Goal: Information Seeking & Learning: Learn about a topic

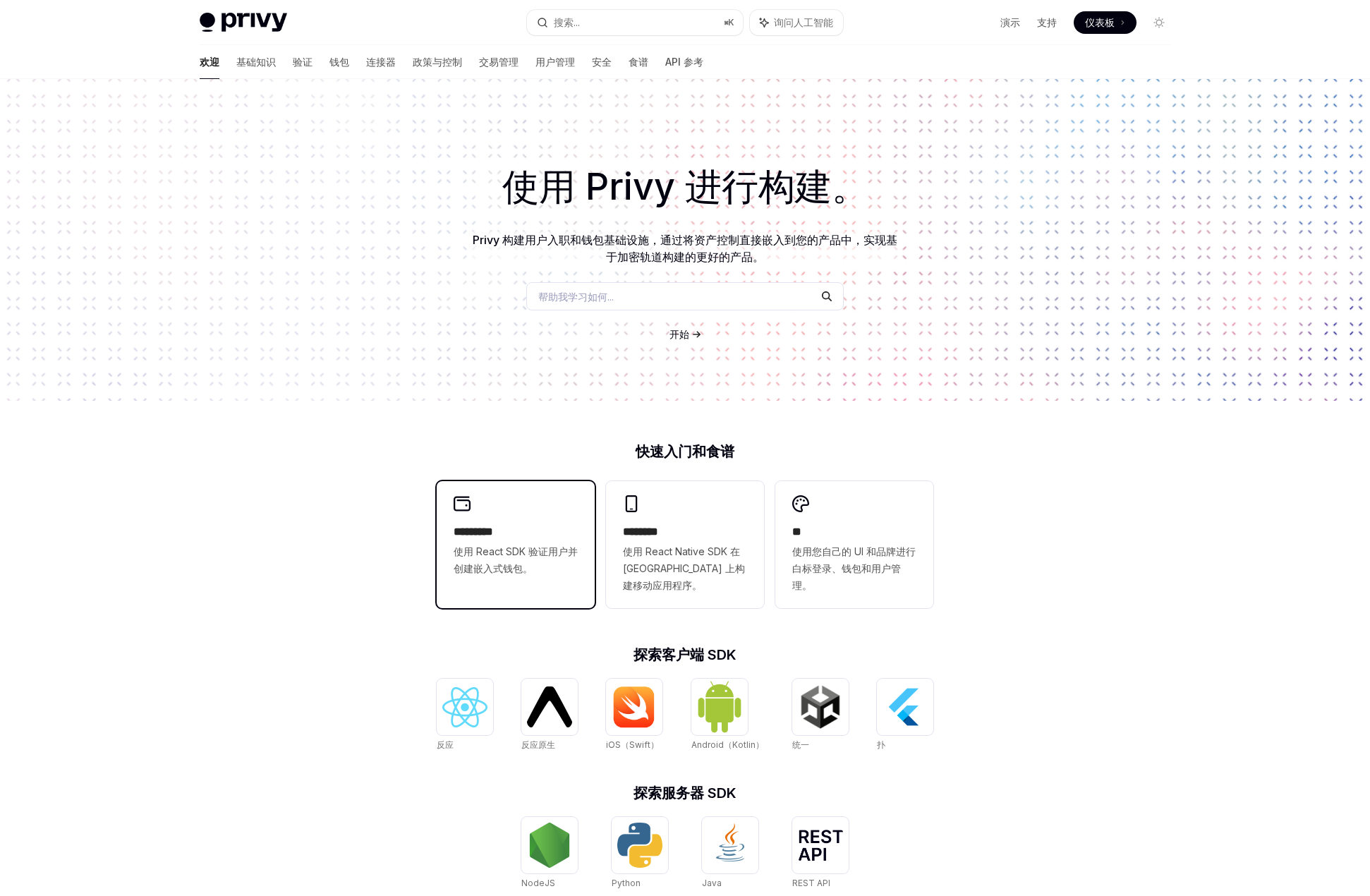
click at [508, 513] on div "********* 使用 React SDK 验证用户并创建嵌入式钱包。" at bounding box center [516, 536] width 158 height 110
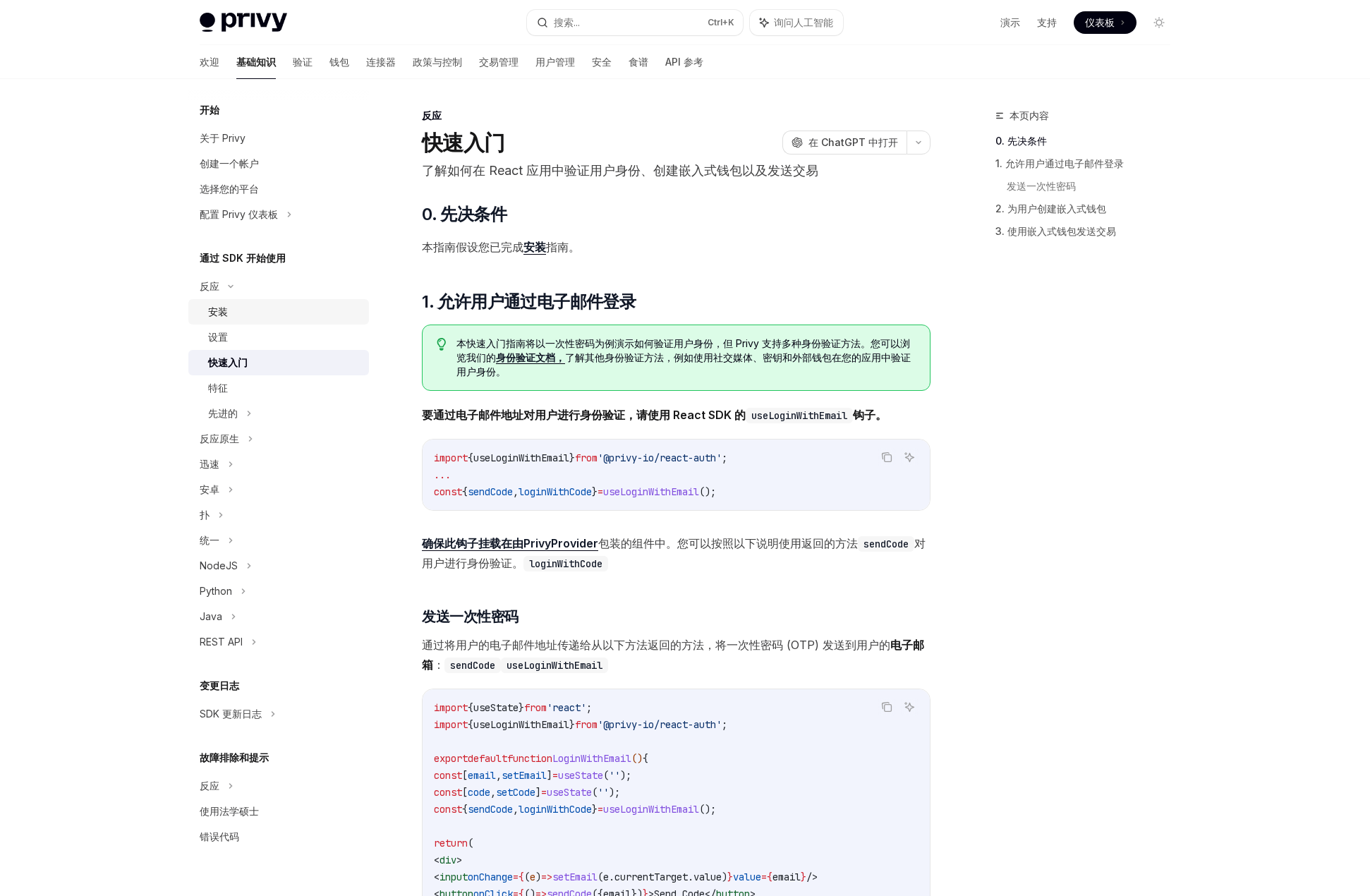
click at [246, 317] on div "安装" at bounding box center [285, 312] width 152 height 17
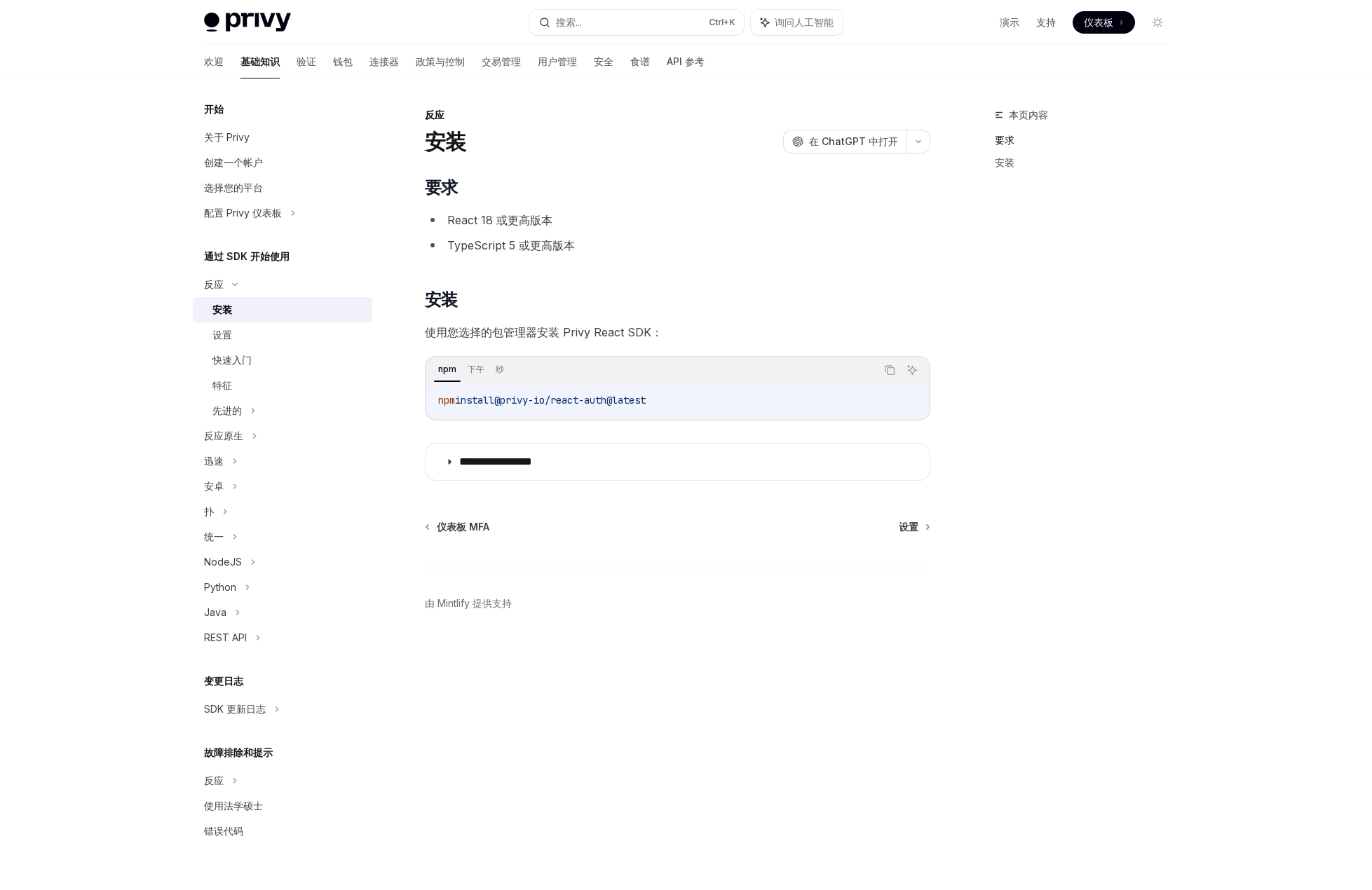
drag, startPoint x: 673, startPoint y: 400, endPoint x: 438, endPoint y: 408, distance: 235.1
click at [438, 408] on div "npm install @privy-io/react-auth@latest" at bounding box center [677, 400] width 501 height 37
copy span "npm install @privy-io/react-auth@latest"
click at [448, 463] on icon at bounding box center [449, 462] width 8 height 8
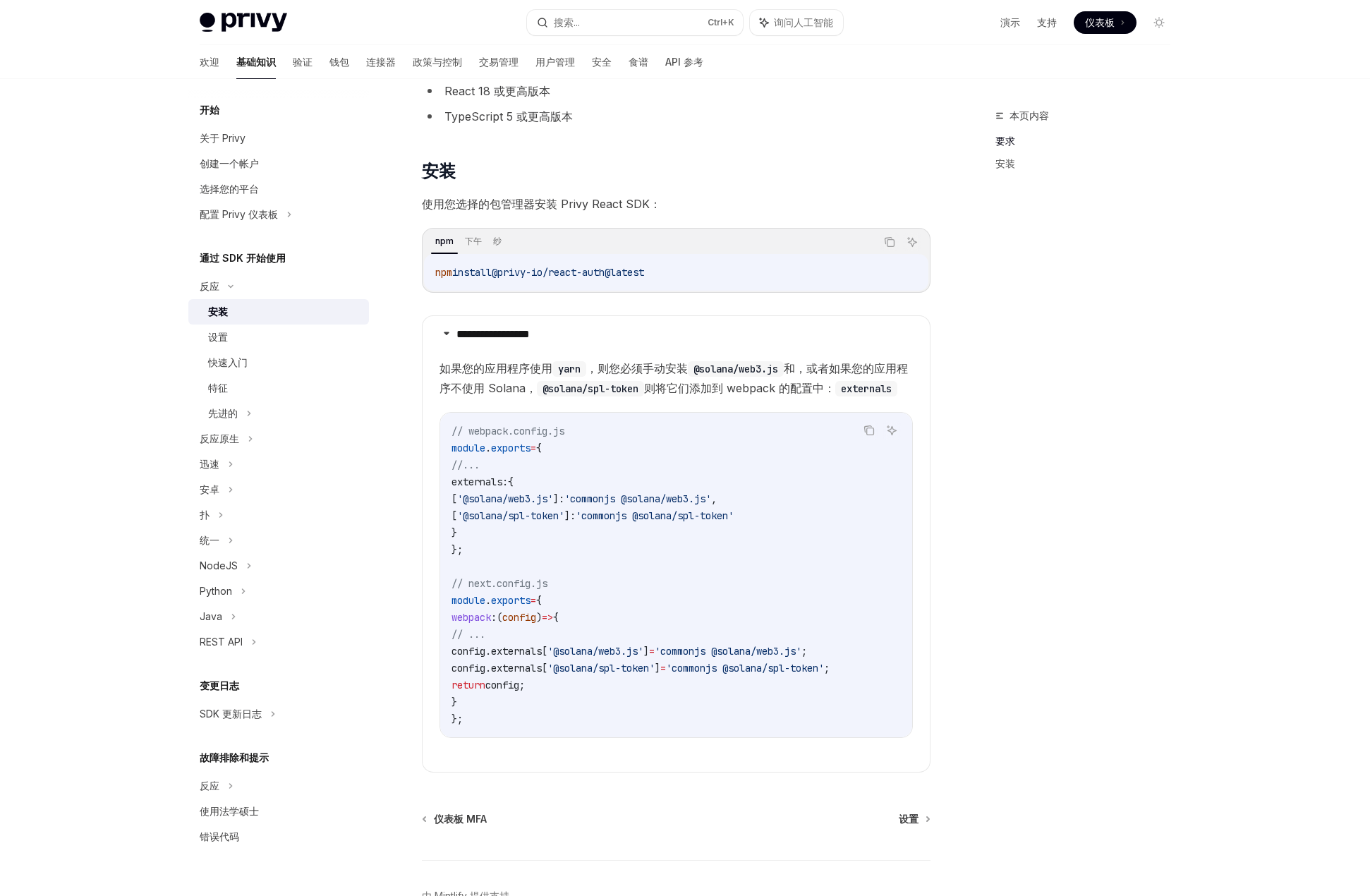
scroll to position [142, 0]
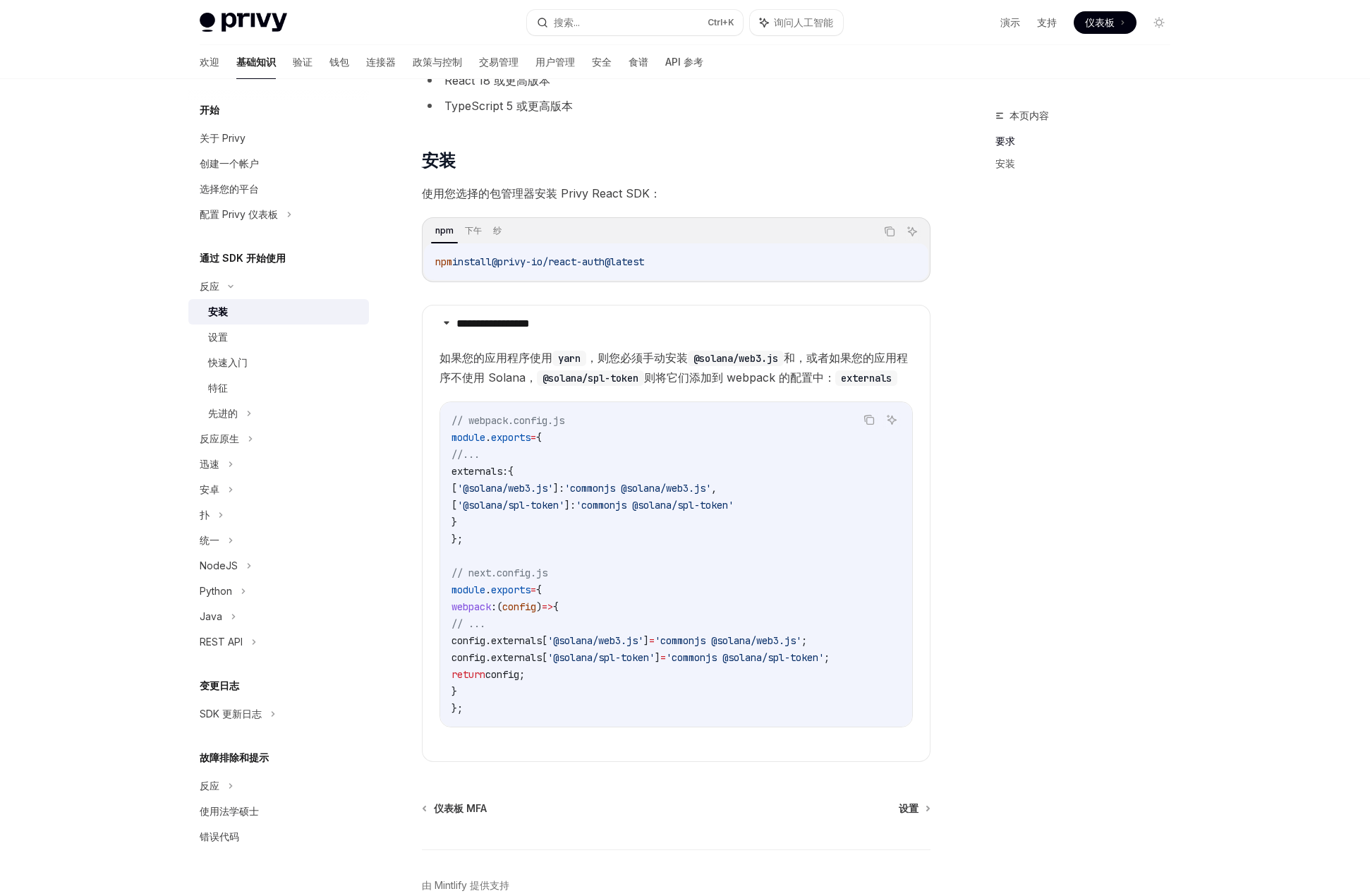
click at [504, 477] on span "externals:" at bounding box center [479, 471] width 56 height 13
copy span "externals"
click at [1003, 386] on div "本页内容 要求 安装" at bounding box center [1074, 502] width 214 height 789
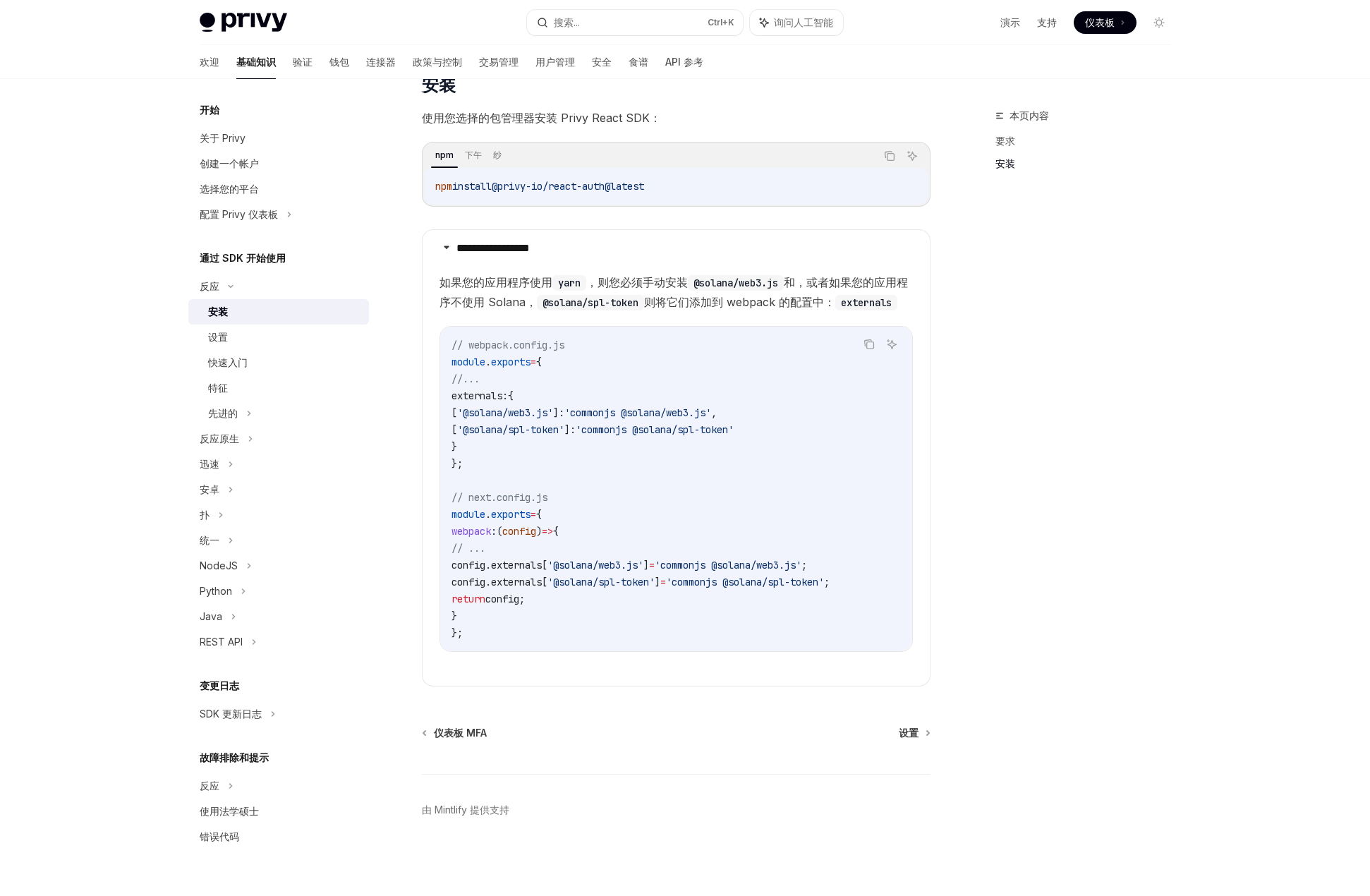
scroll to position [253, 0]
drag, startPoint x: 679, startPoint y: 151, endPoint x: 432, endPoint y: 146, distance: 247.1
click at [432, 168] on div "npm install @privy-io/react-auth@latest" at bounding box center [676, 187] width 504 height 37
copy span "npm install @privy-io/react-auth@latest"
click at [1283, 49] on div at bounding box center [685, 39] width 1370 height 79
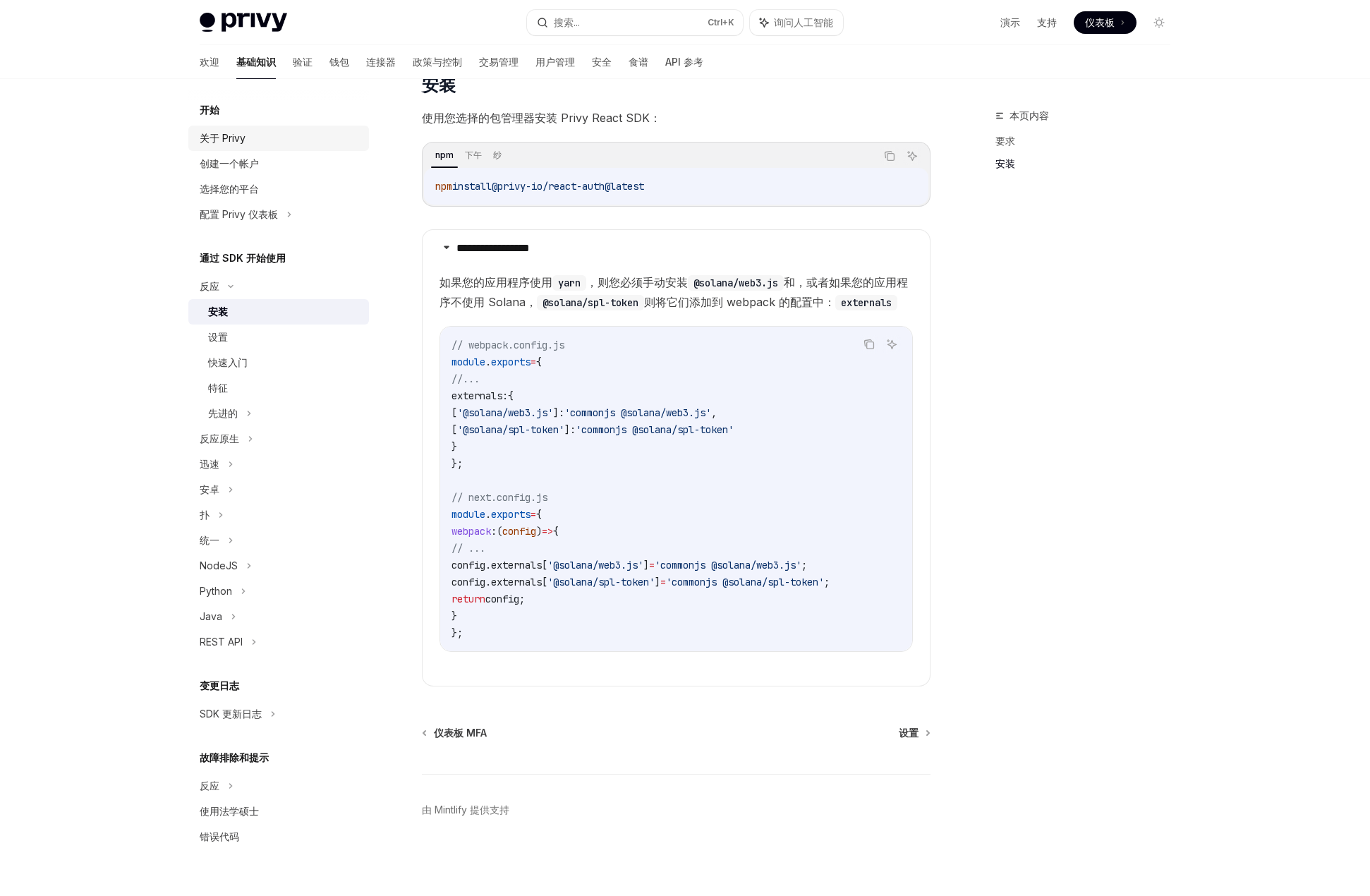
click at [241, 132] on font "关于 Privy" at bounding box center [222, 138] width 46 height 12
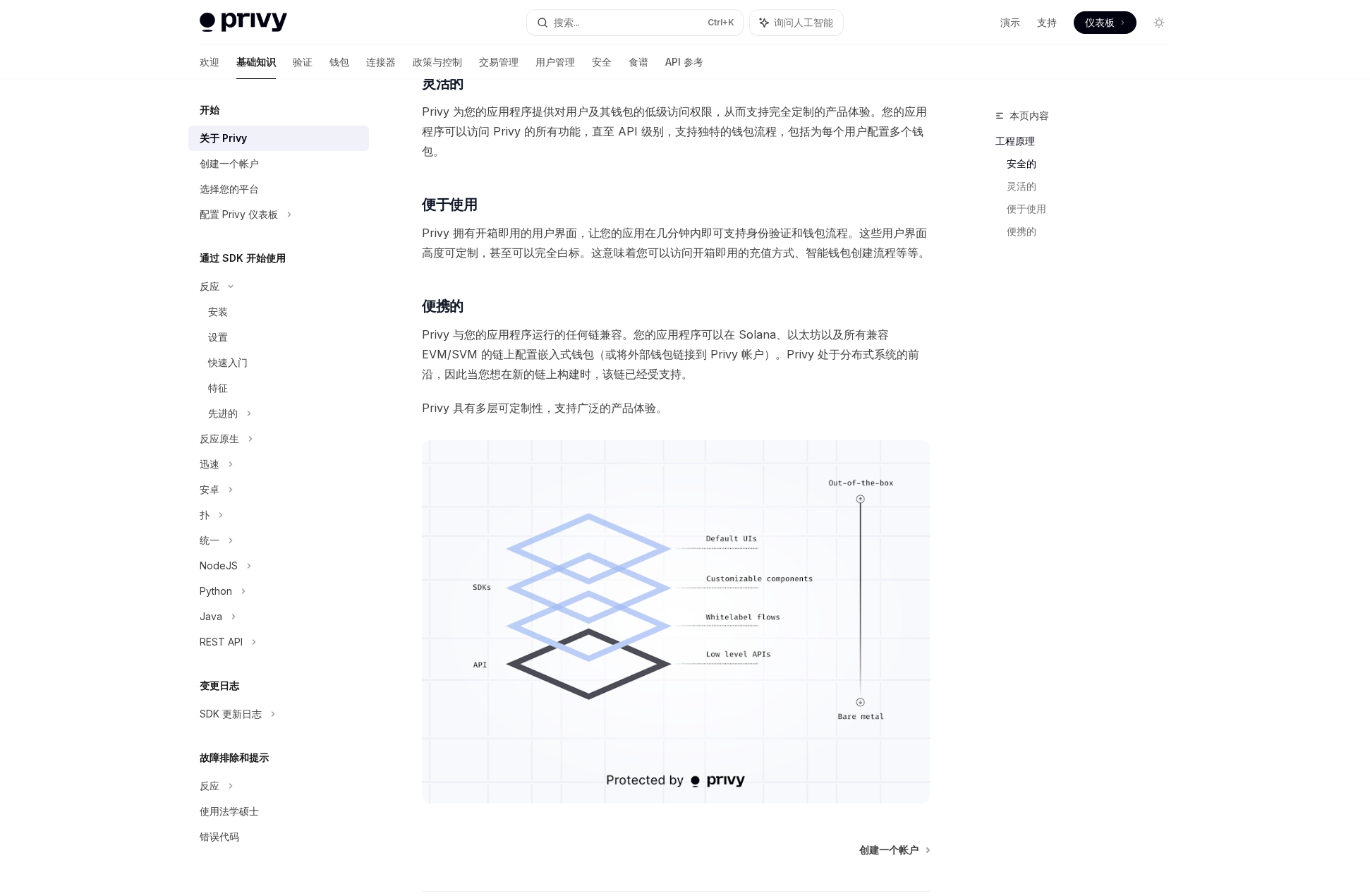
scroll to position [706, 0]
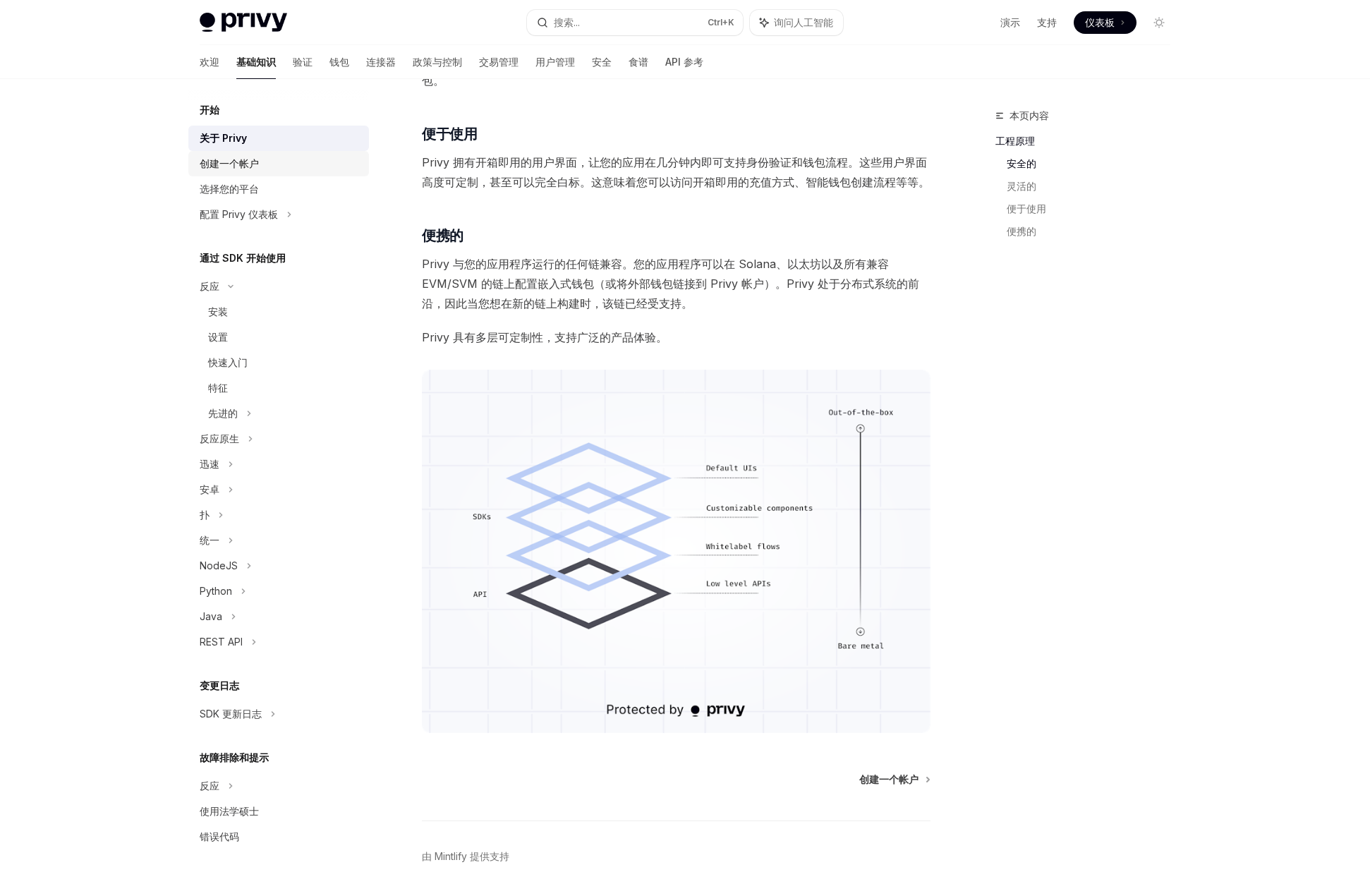
click at [250, 169] on div "创建一个帐户" at bounding box center [229, 163] width 59 height 17
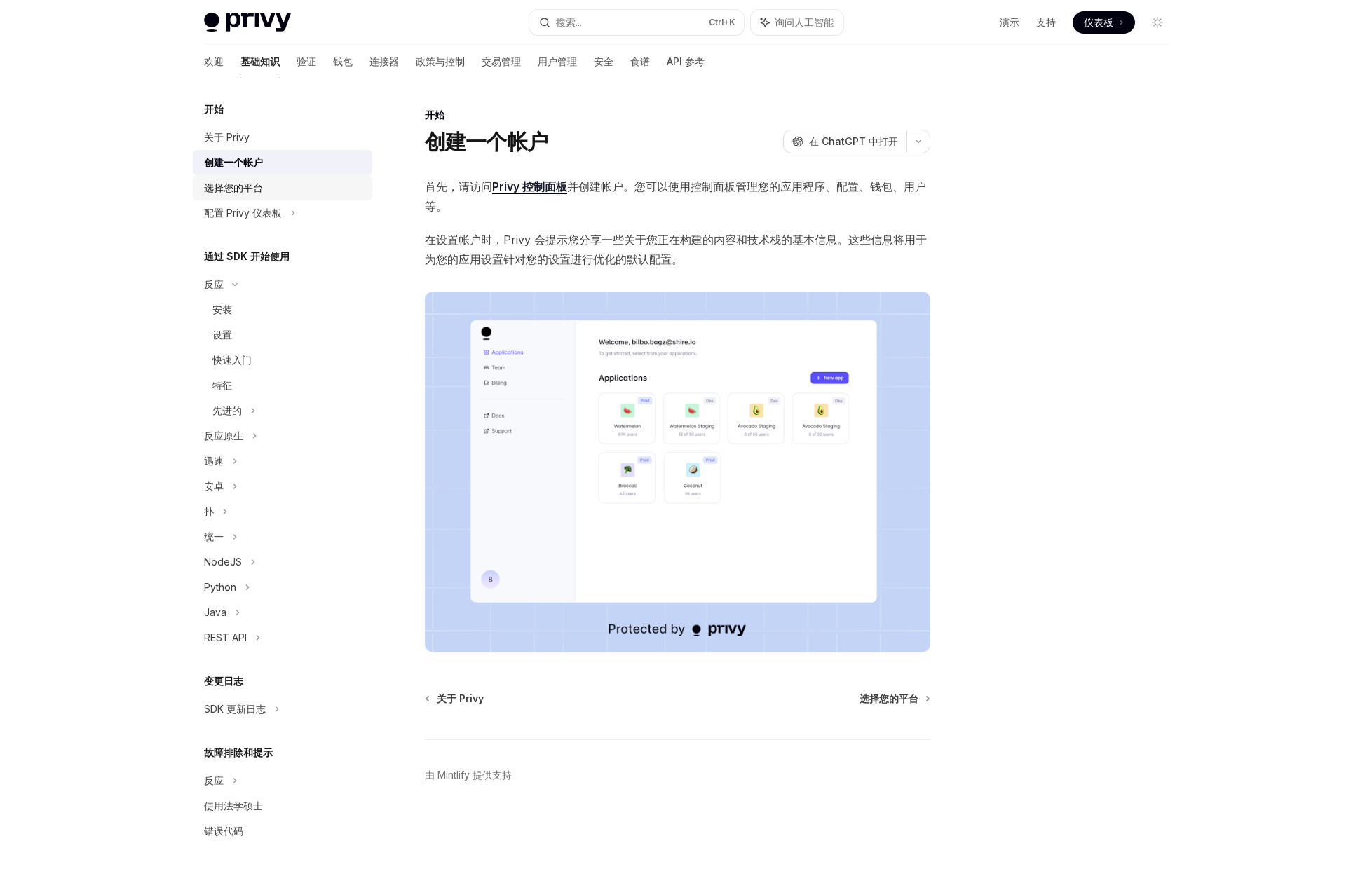
click at [230, 195] on div "选择您的平台" at bounding box center [233, 188] width 59 height 17
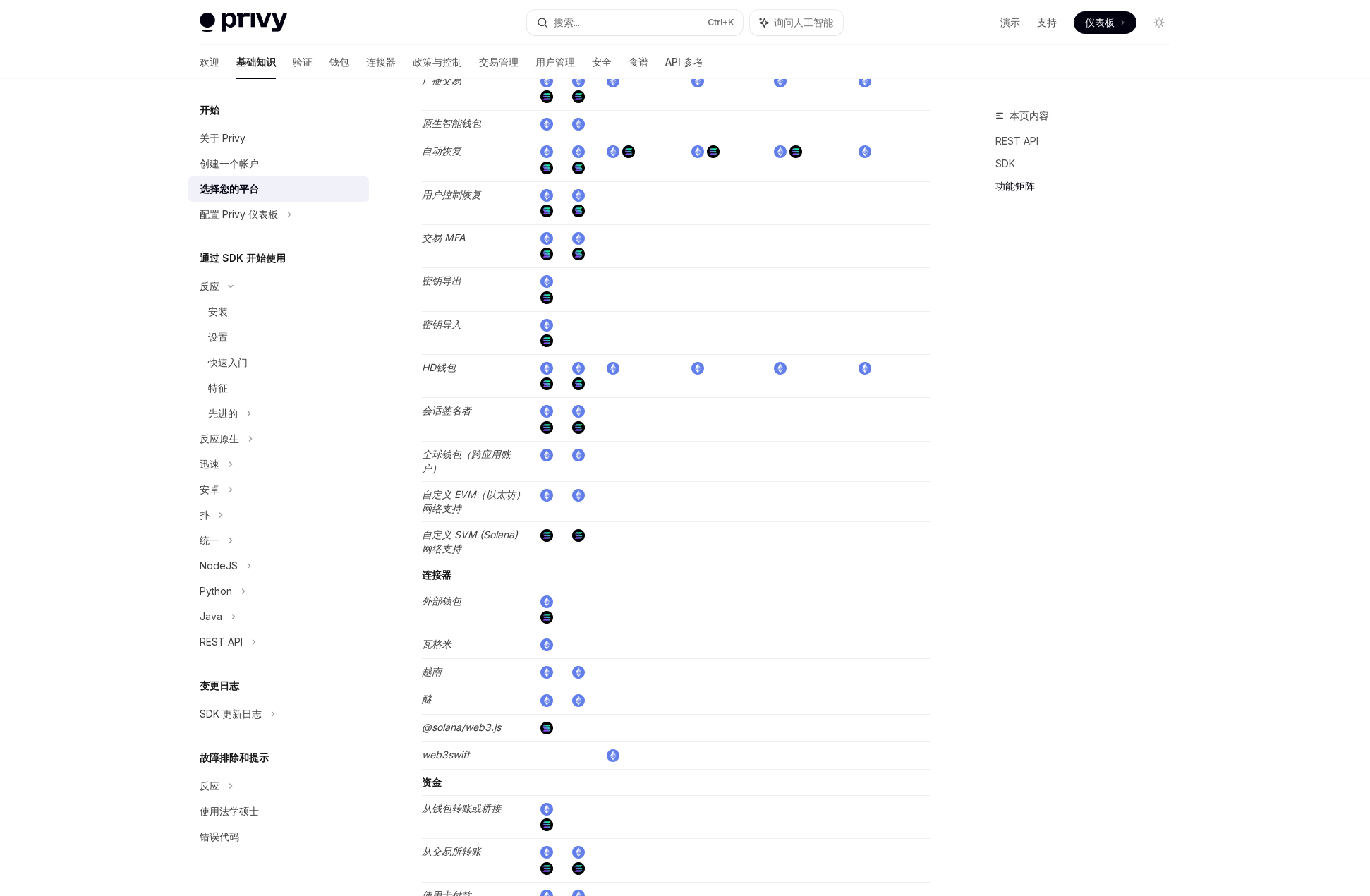
scroll to position [2187, 0]
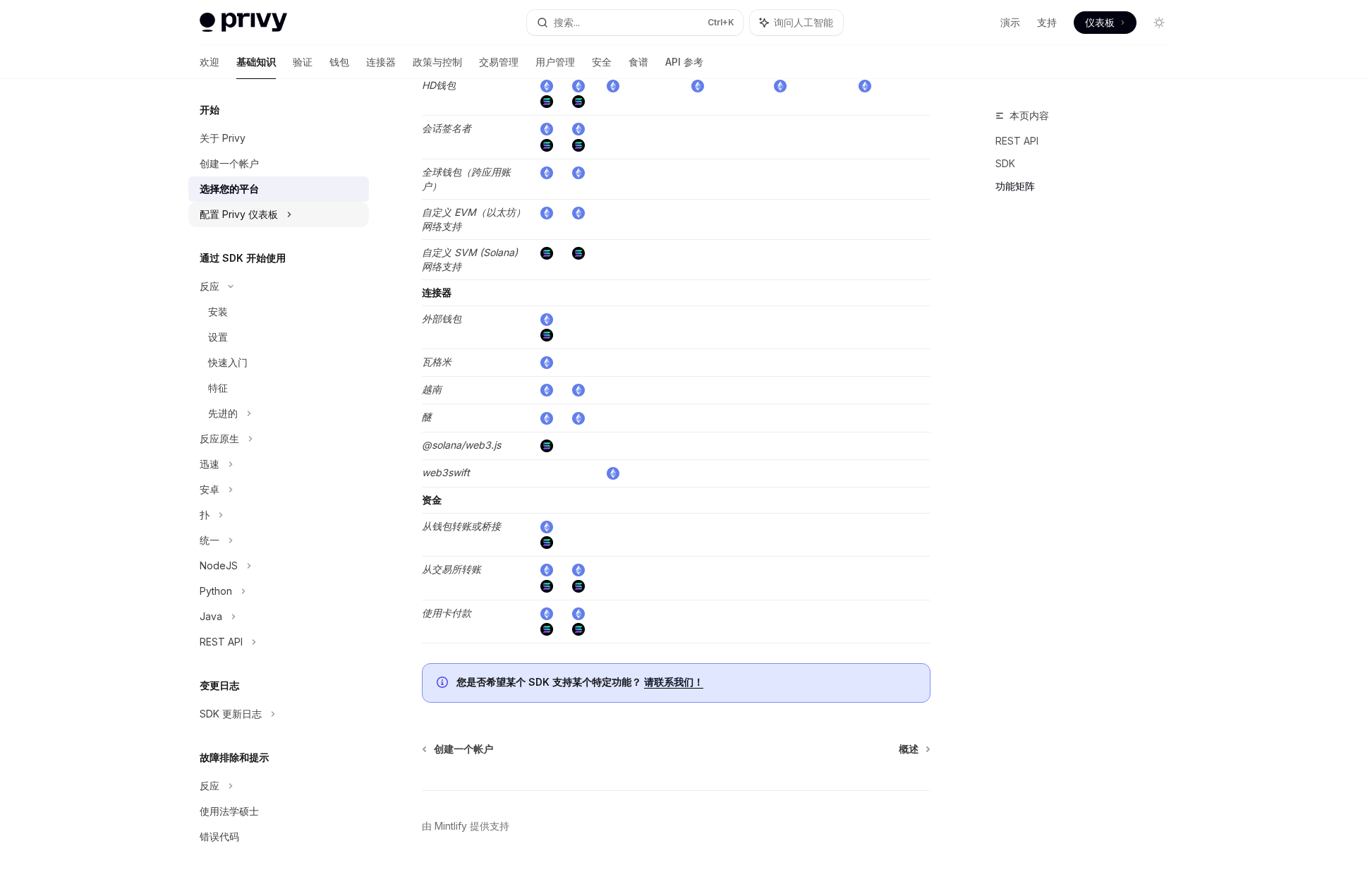
click at [270, 215] on font "配置 Privy 仪表板" at bounding box center [239, 214] width 79 height 12
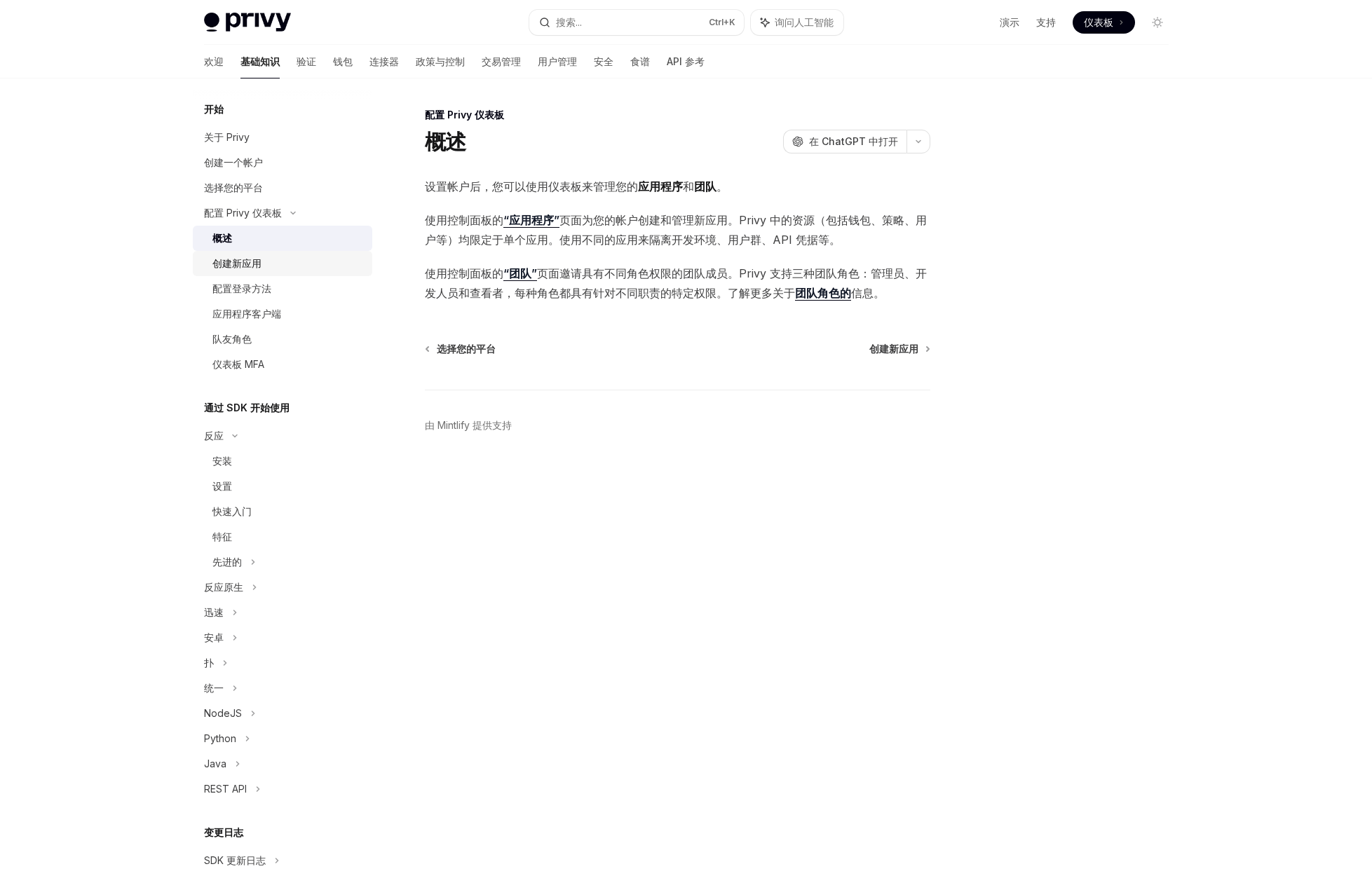
click at [250, 266] on font "创建新应用" at bounding box center [236, 263] width 49 height 12
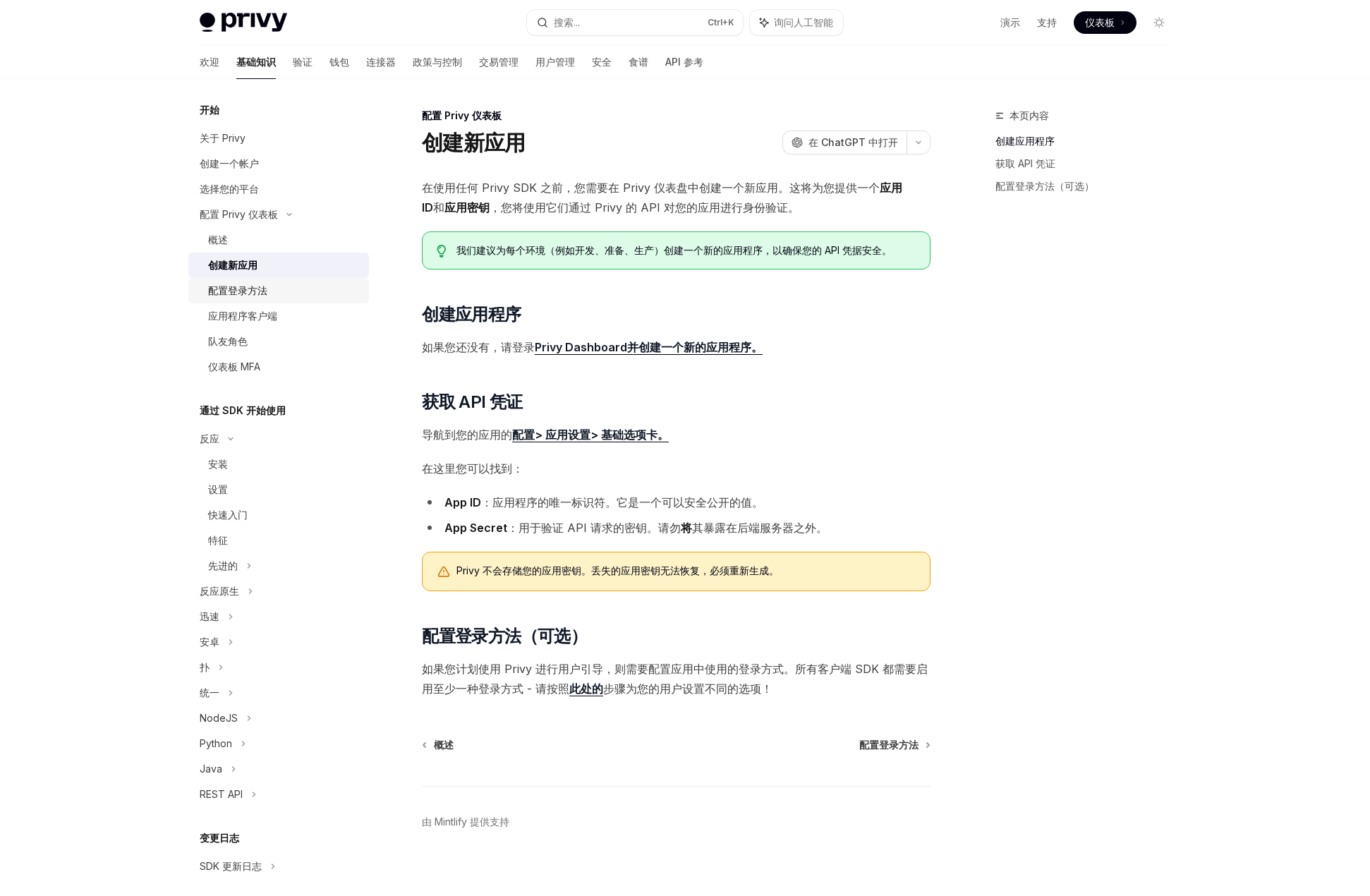
click at [243, 295] on font "配置登录方法" at bounding box center [238, 291] width 59 height 12
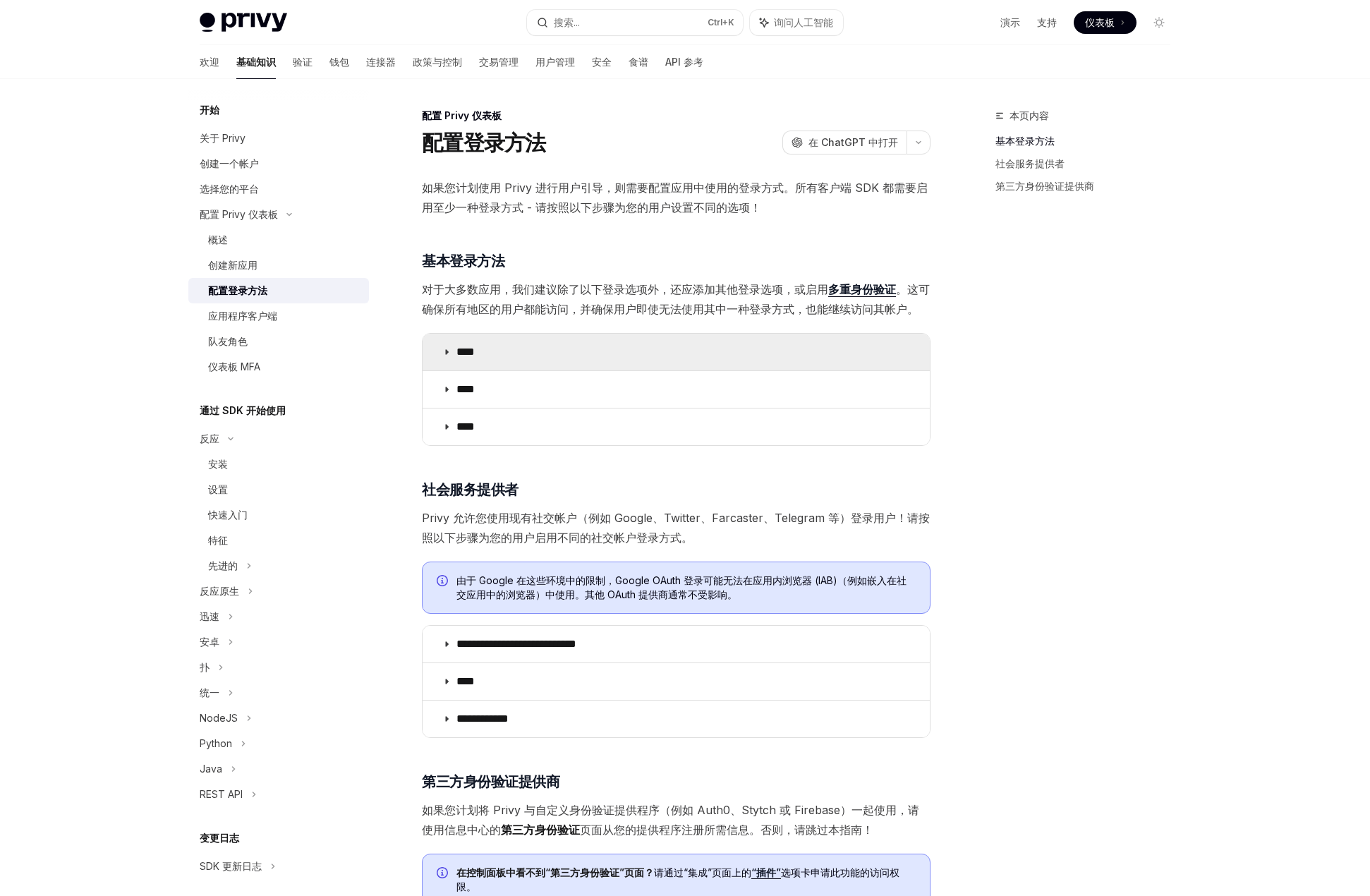
click at [446, 353] on icon at bounding box center [446, 352] width 8 height 8
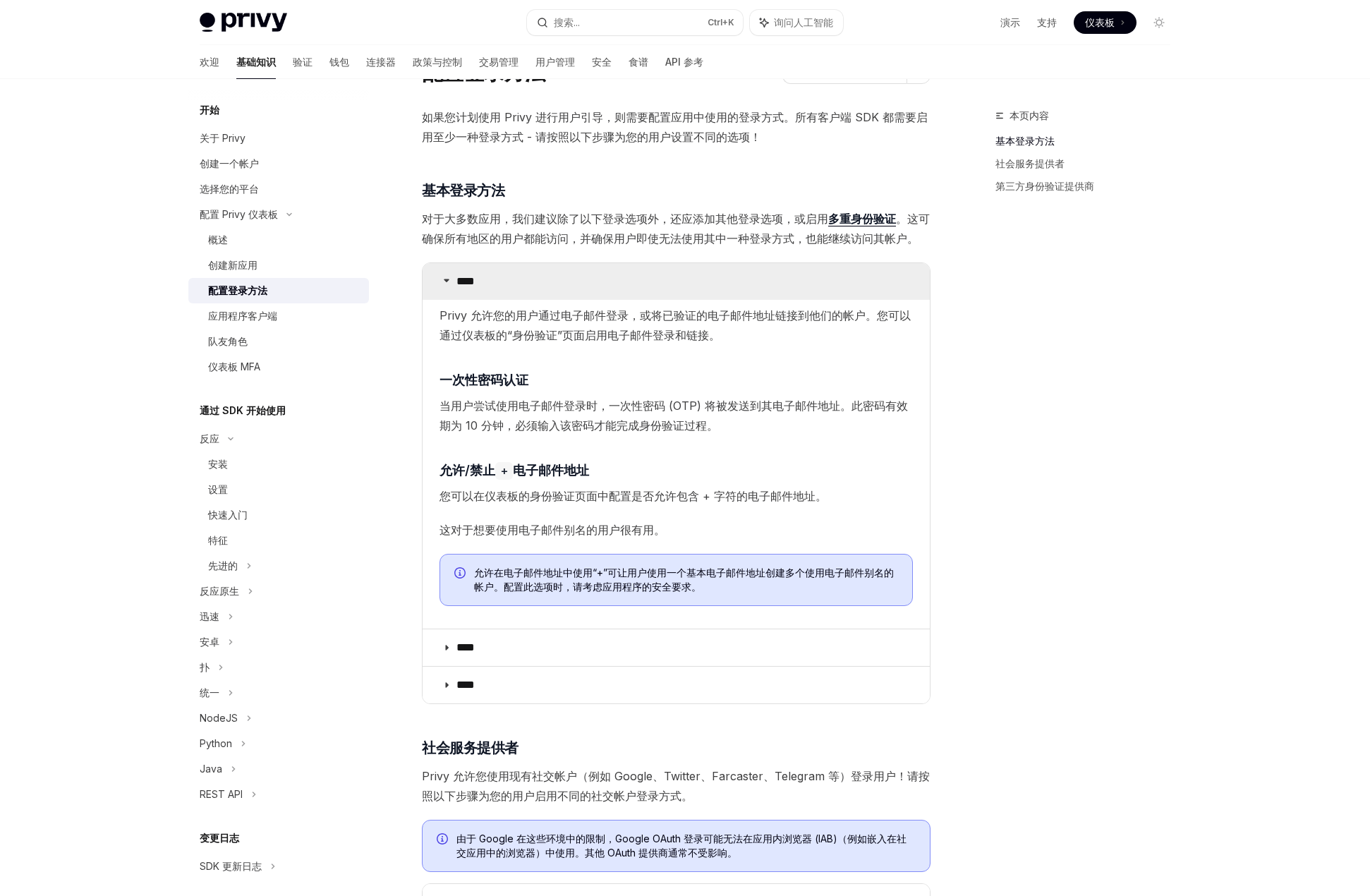
scroll to position [142, 0]
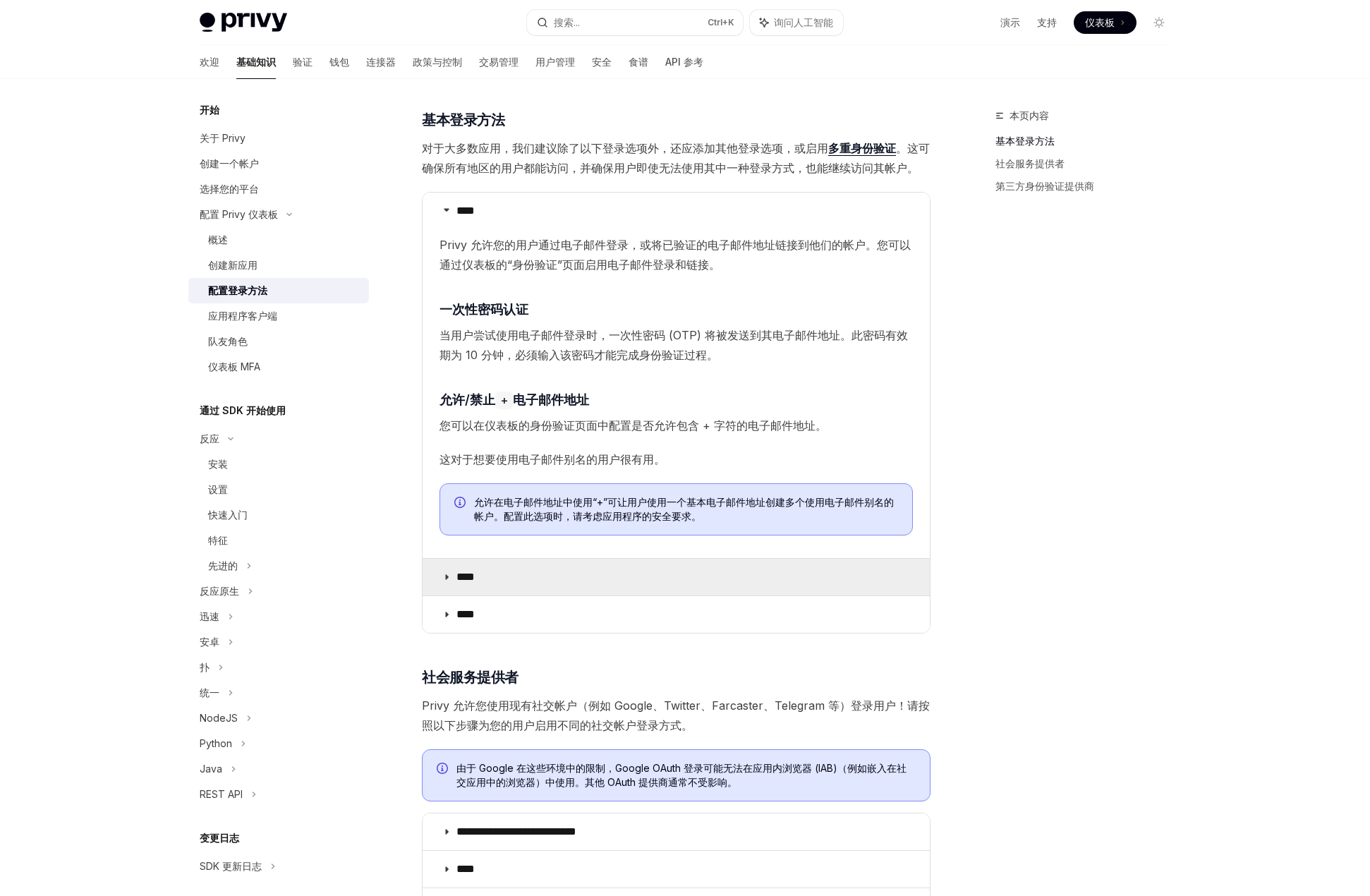
click at [451, 580] on summary "****" at bounding box center [677, 577] width 507 height 37
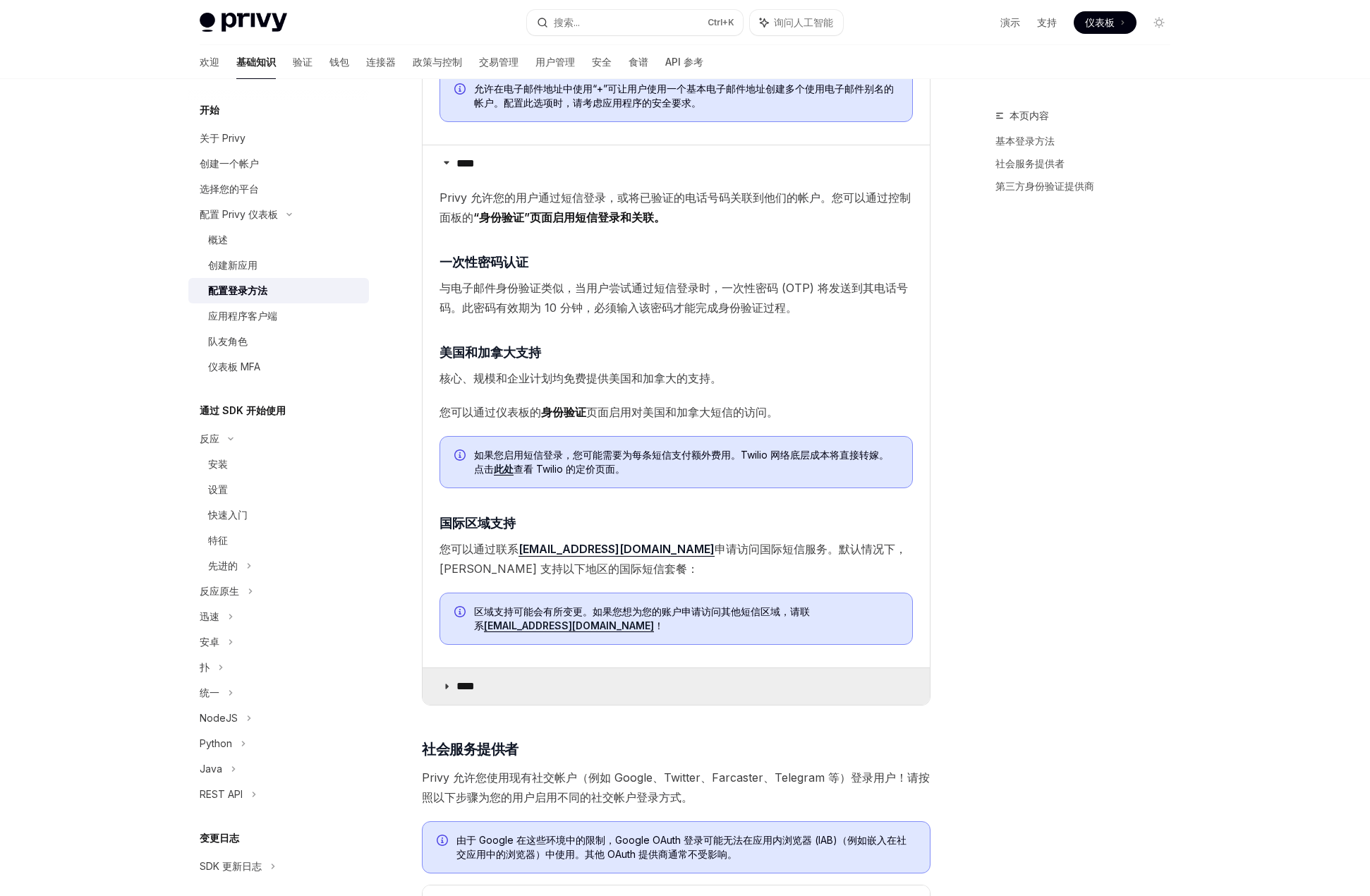
scroll to position [635, 0]
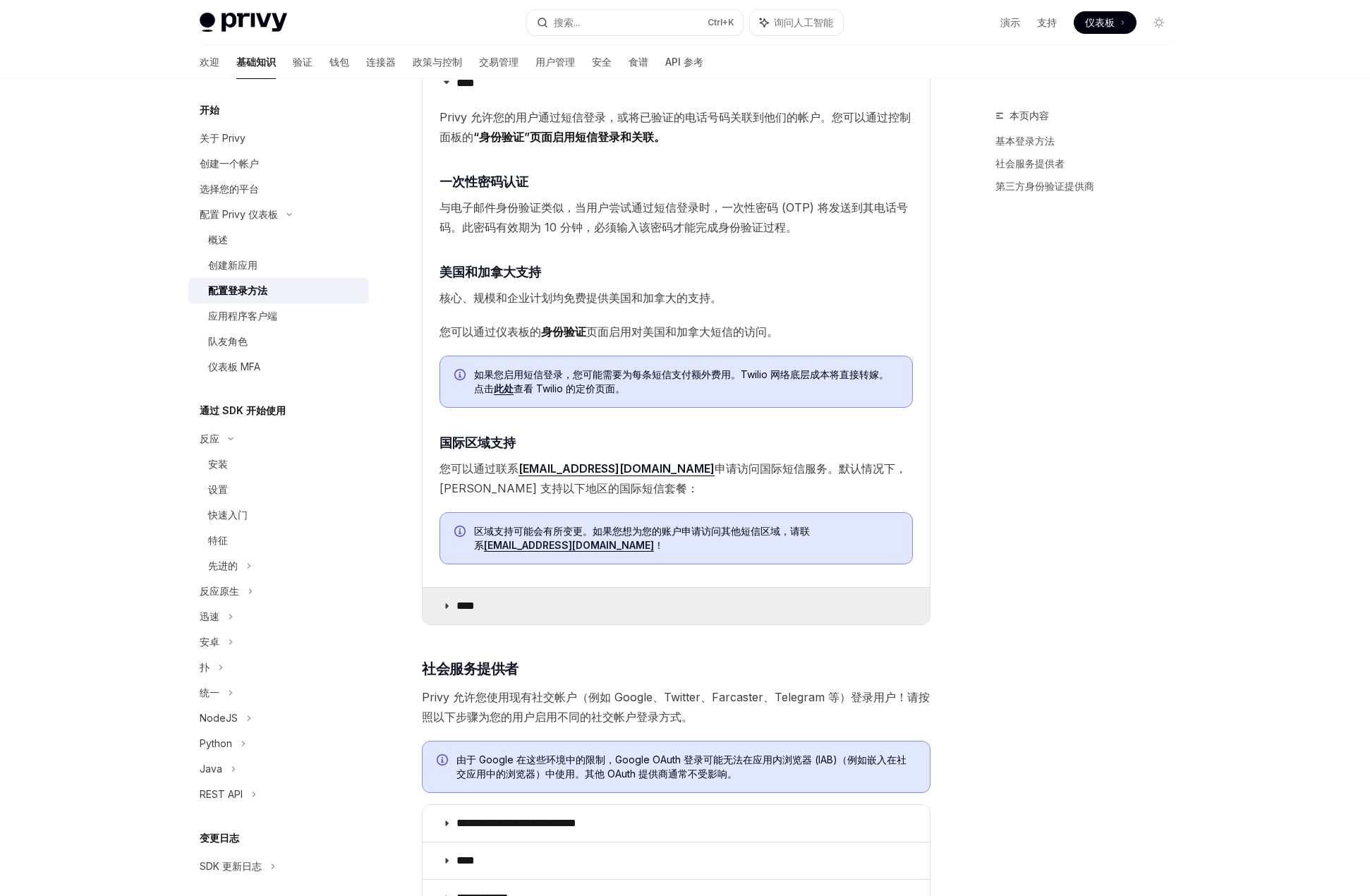
click at [446, 612] on summary "****" at bounding box center [677, 606] width 507 height 37
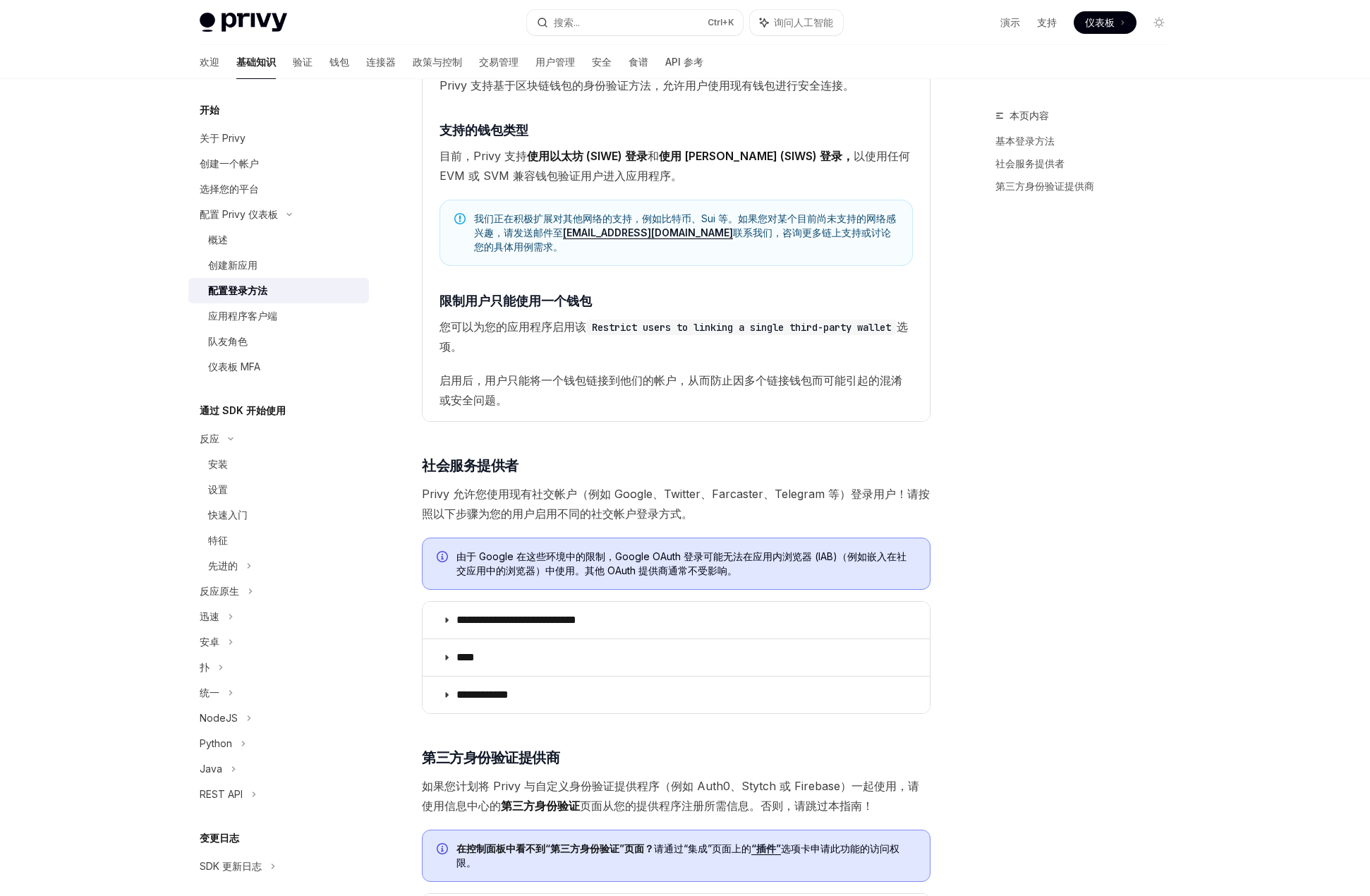
scroll to position [1341, 0]
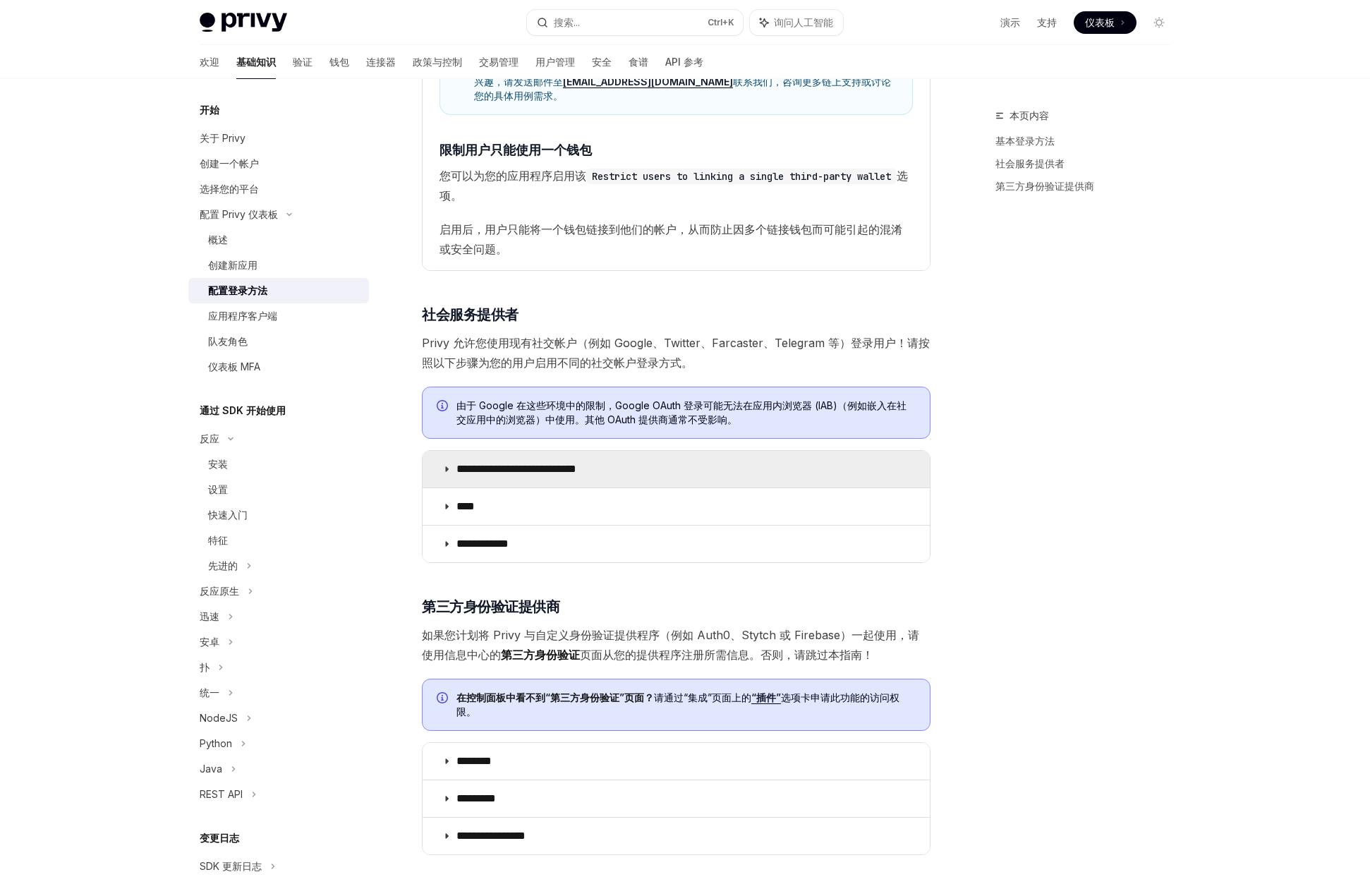
click at [444, 461] on summary "**********" at bounding box center [677, 469] width 507 height 37
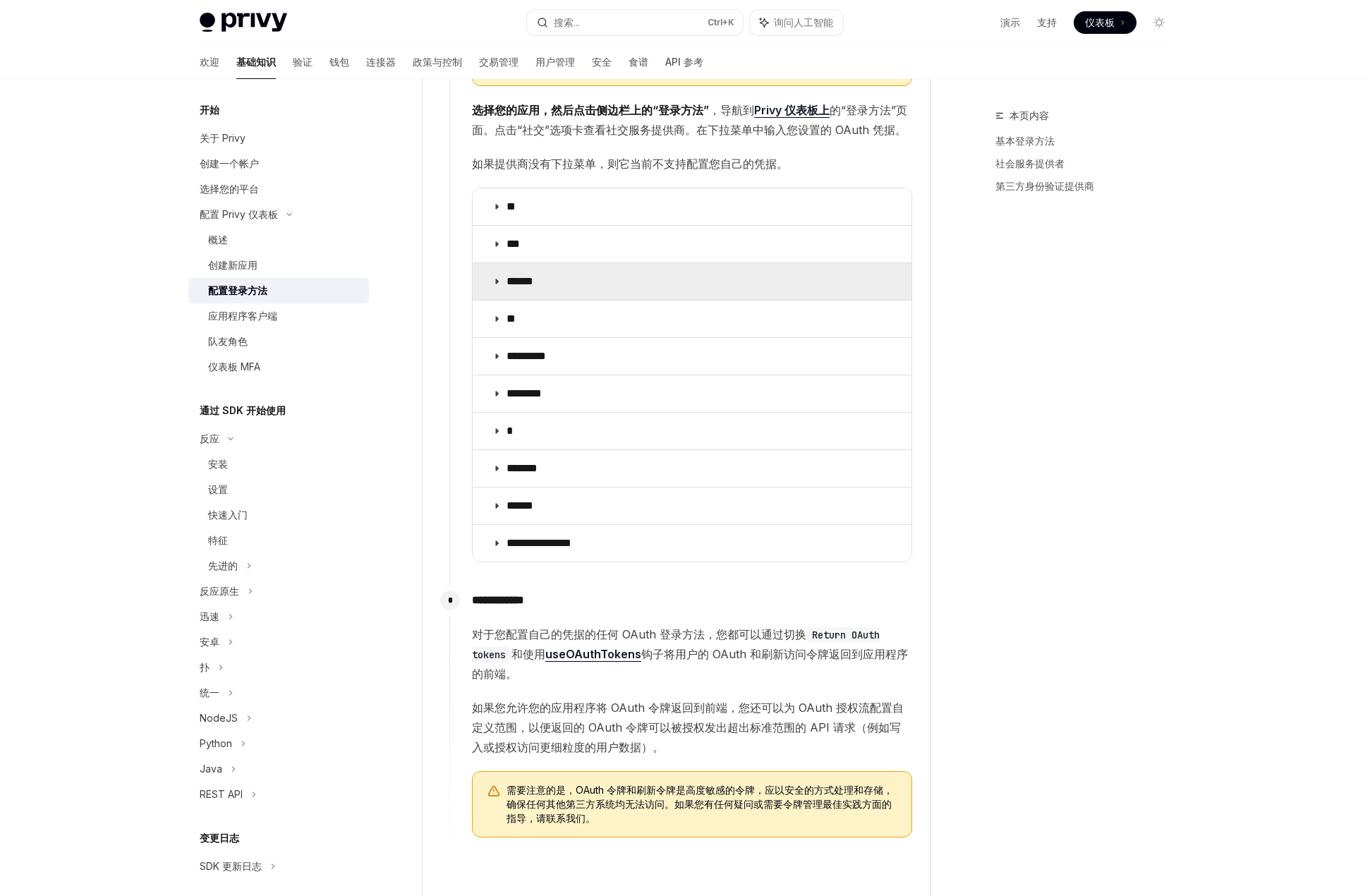
scroll to position [2540, 0]
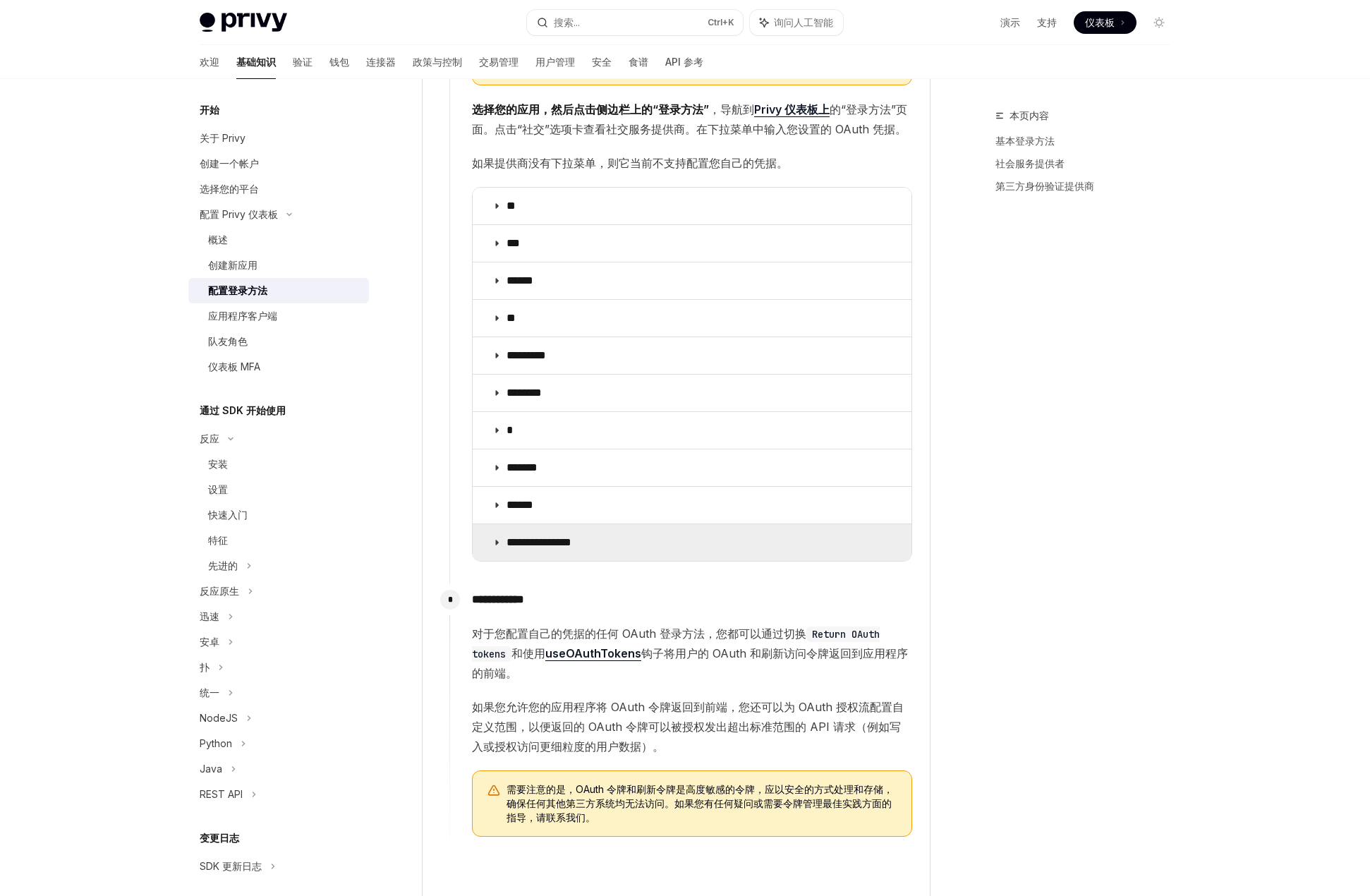
click at [497, 538] on icon at bounding box center [497, 543] width 8 height 8
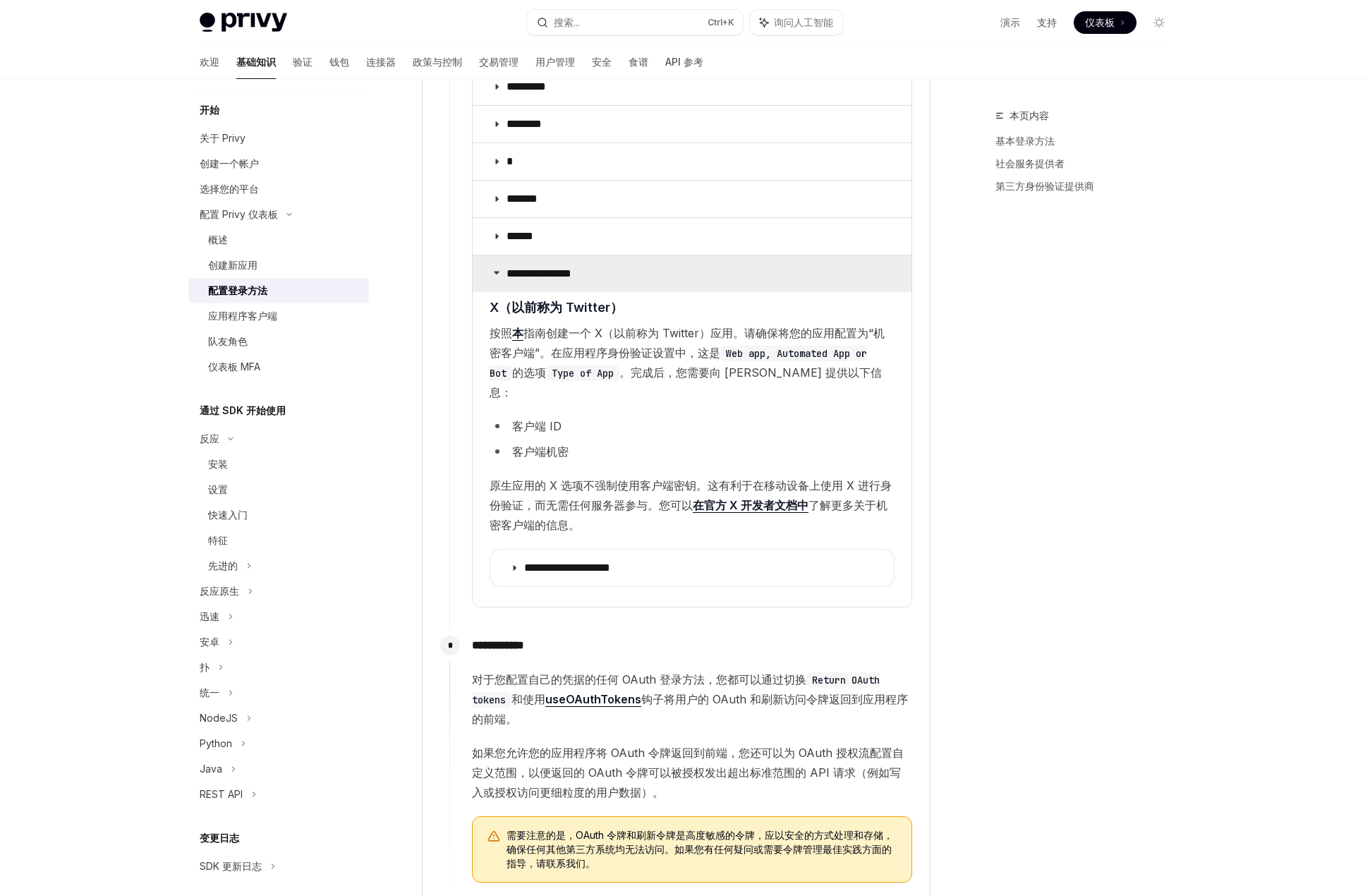
scroll to position [2822, 0]
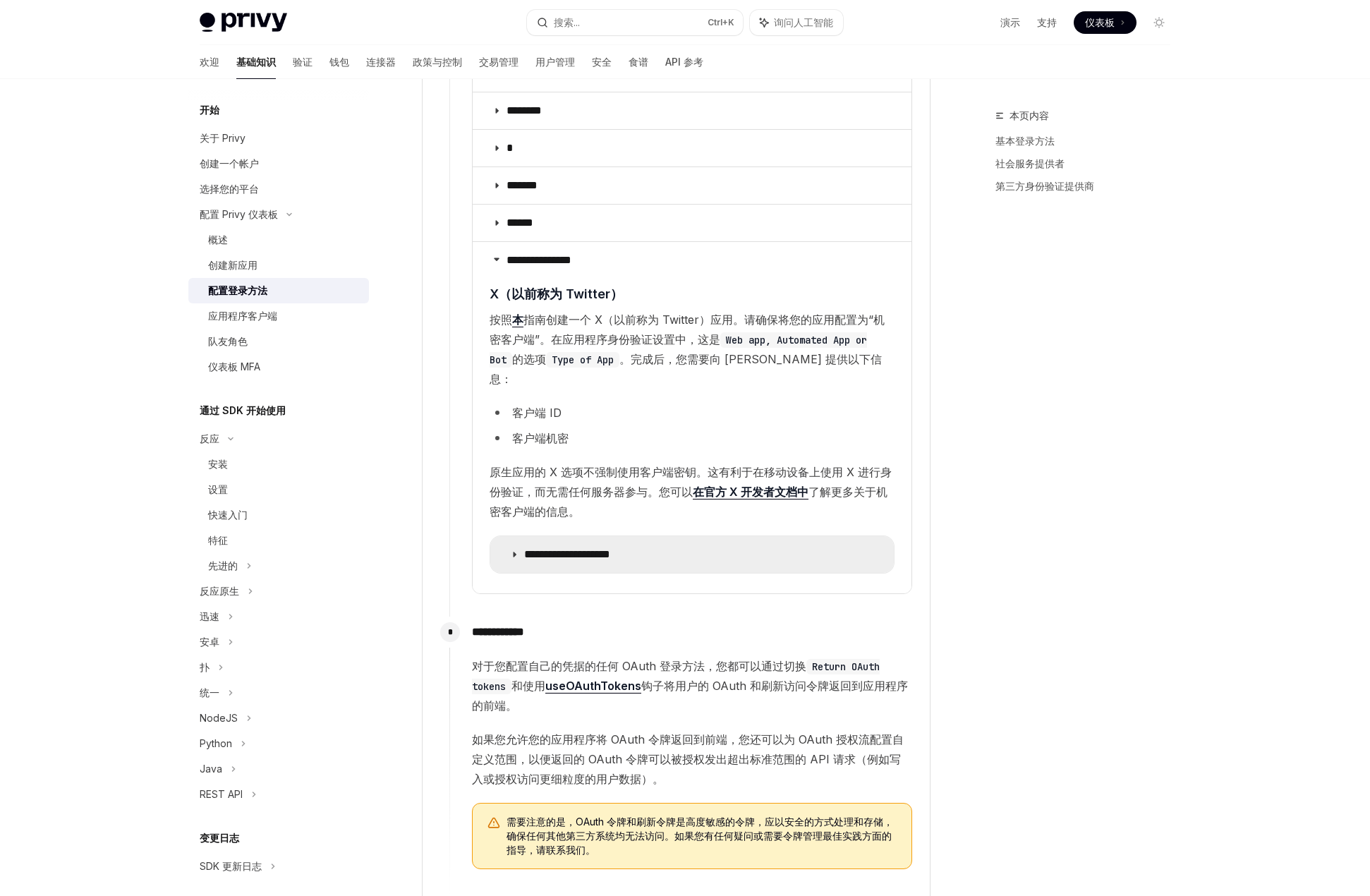
click at [513, 550] on icon at bounding box center [514, 554] width 8 height 8
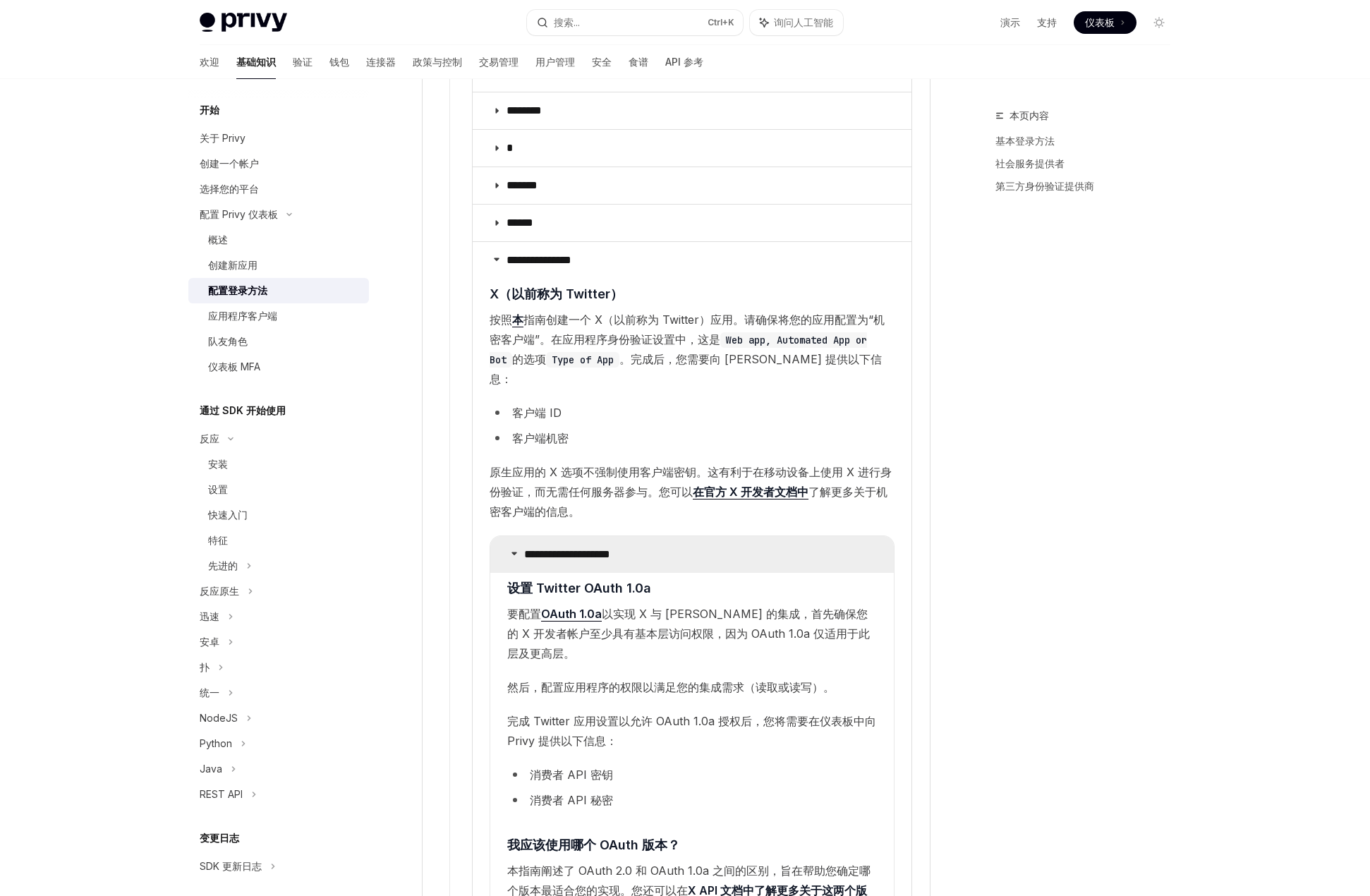
click at [513, 536] on summary "**********" at bounding box center [693, 554] width 404 height 37
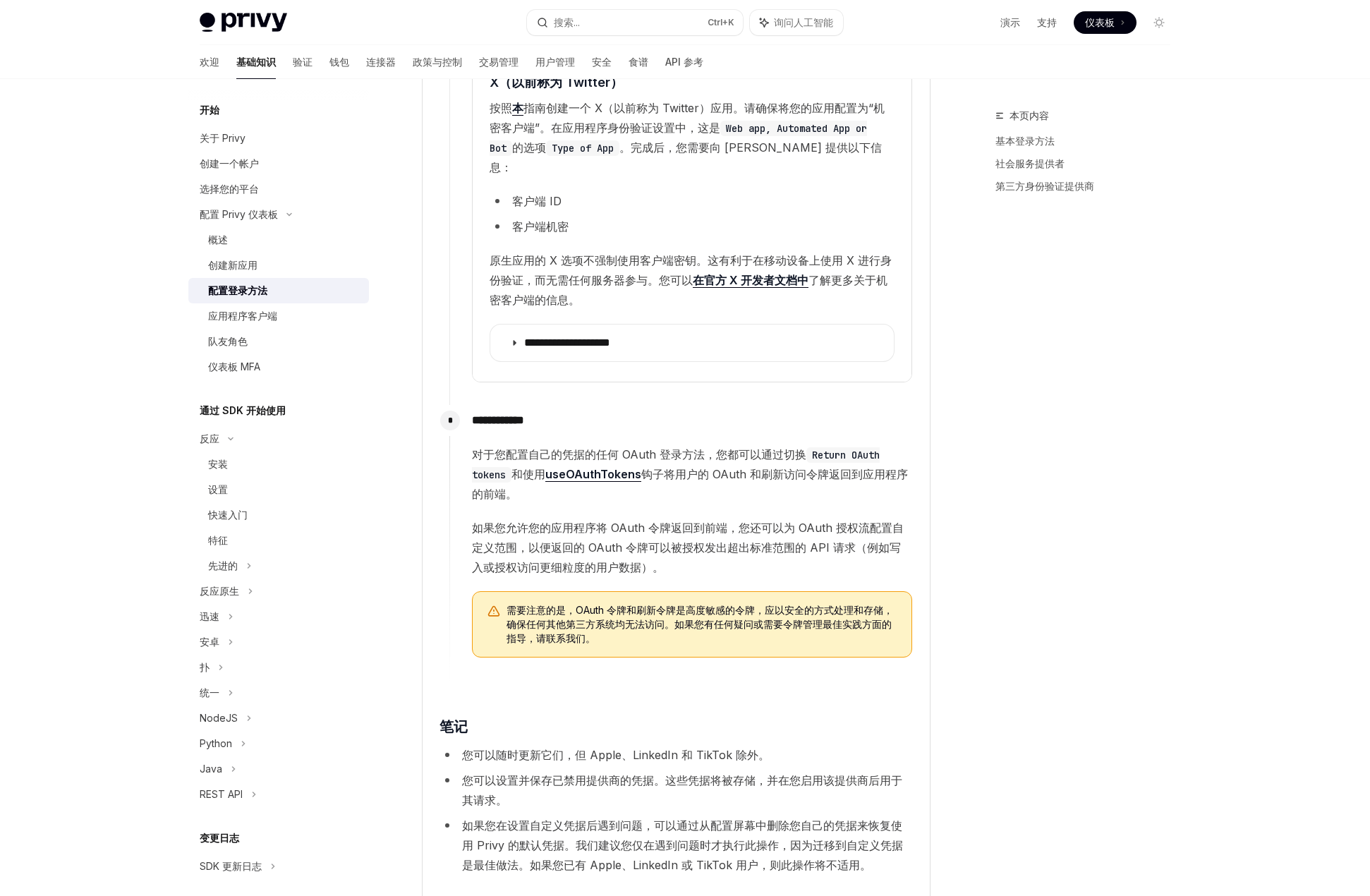
scroll to position [3387, 0]
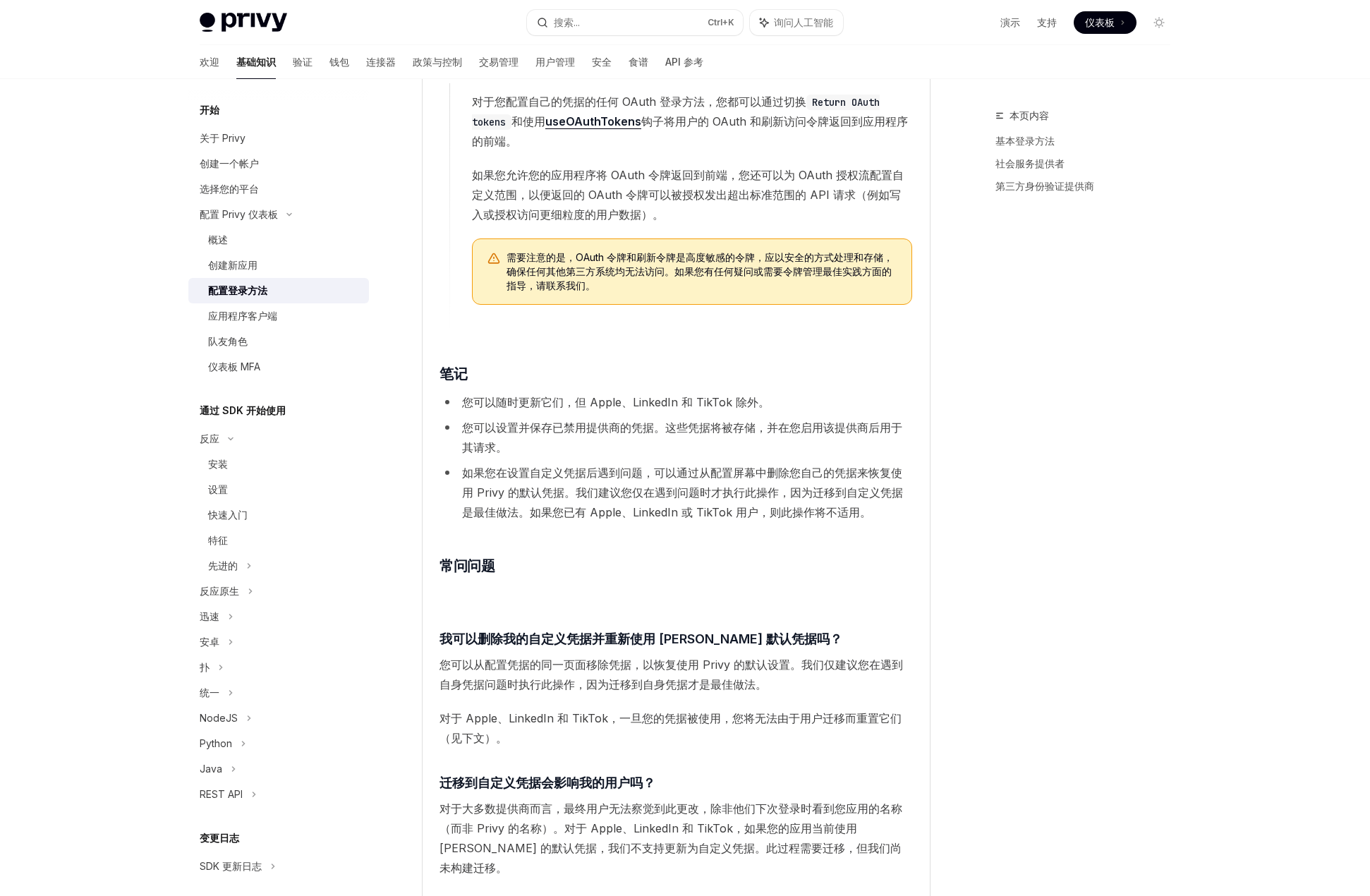
drag, startPoint x: 1048, startPoint y: 336, endPoint x: 1040, endPoint y: 346, distance: 12.8
click at [1048, 337] on div "本页内容 基本登录方法 社会服务提供者 第三方身份验证提供商" at bounding box center [1074, 502] width 214 height 789
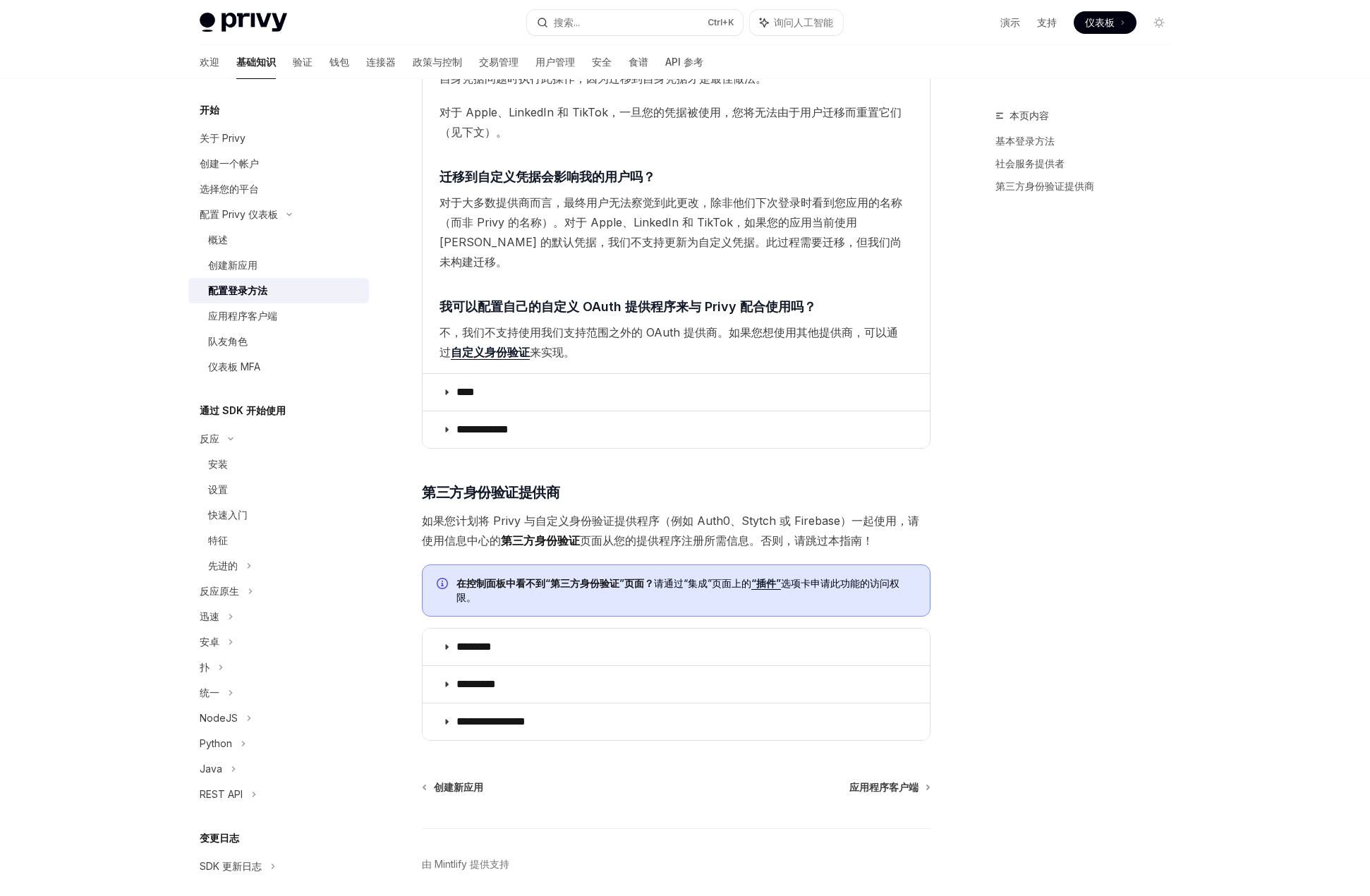
scroll to position [3993, 0]
click at [281, 322] on div "应用程序客户端" at bounding box center [285, 316] width 152 height 17
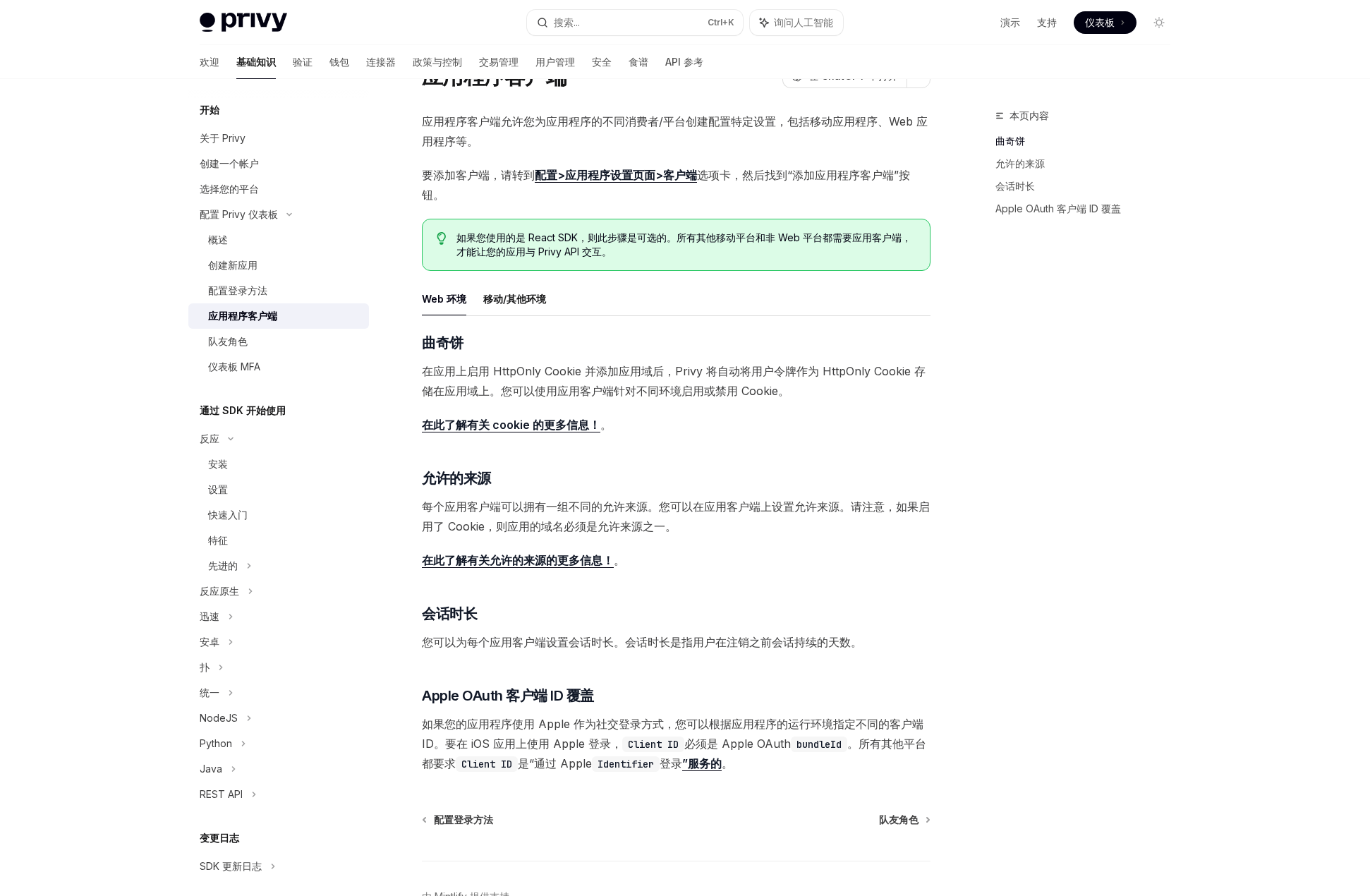
scroll to position [153, 0]
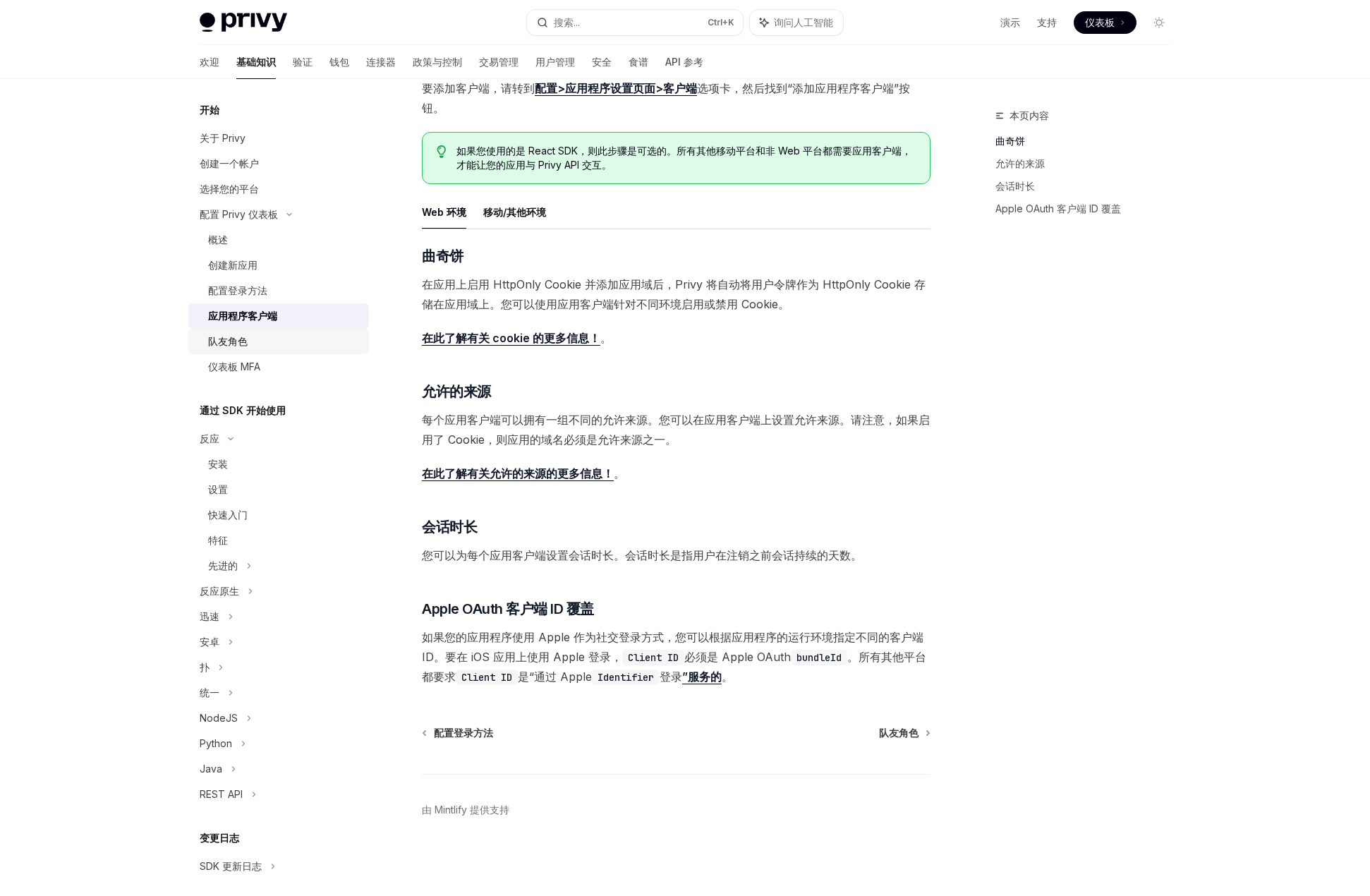
click at [225, 348] on div "队友角色" at bounding box center [228, 342] width 39 height 17
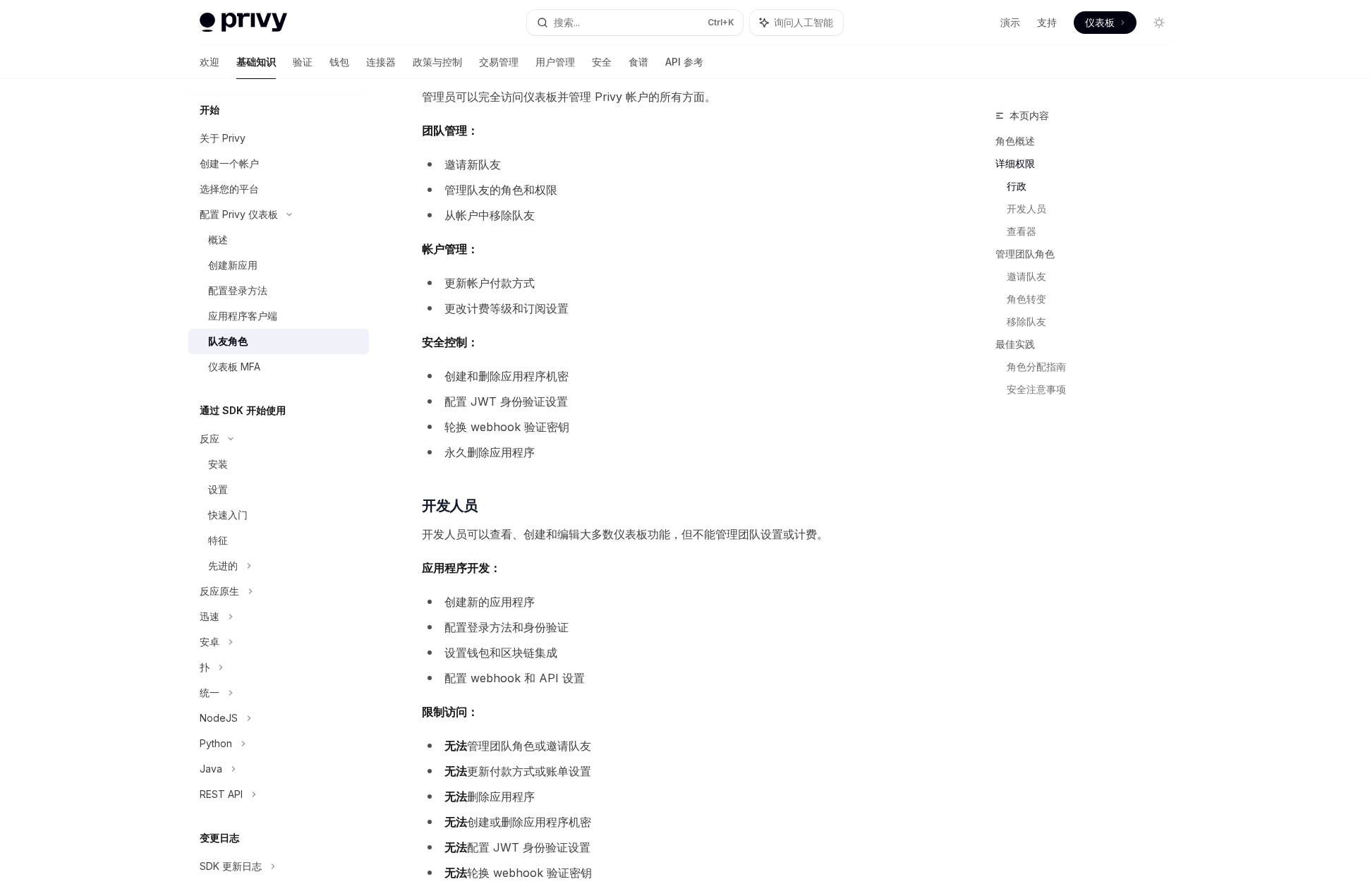
scroll to position [564, 0]
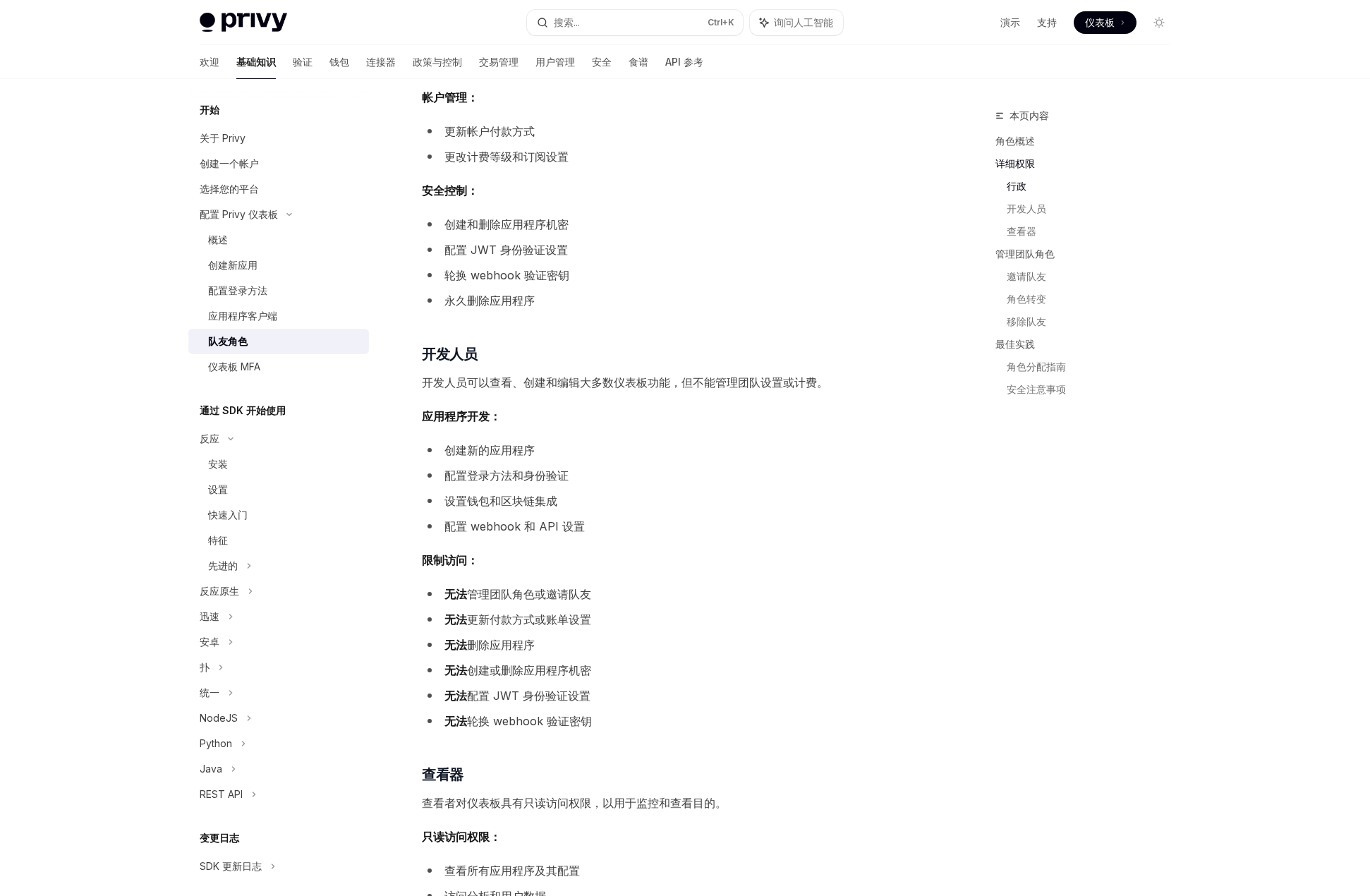
click at [228, 407] on font "通过 SDK 开始使用" at bounding box center [242, 410] width 86 height 12
click at [223, 457] on div "安装" at bounding box center [219, 464] width 20 height 17
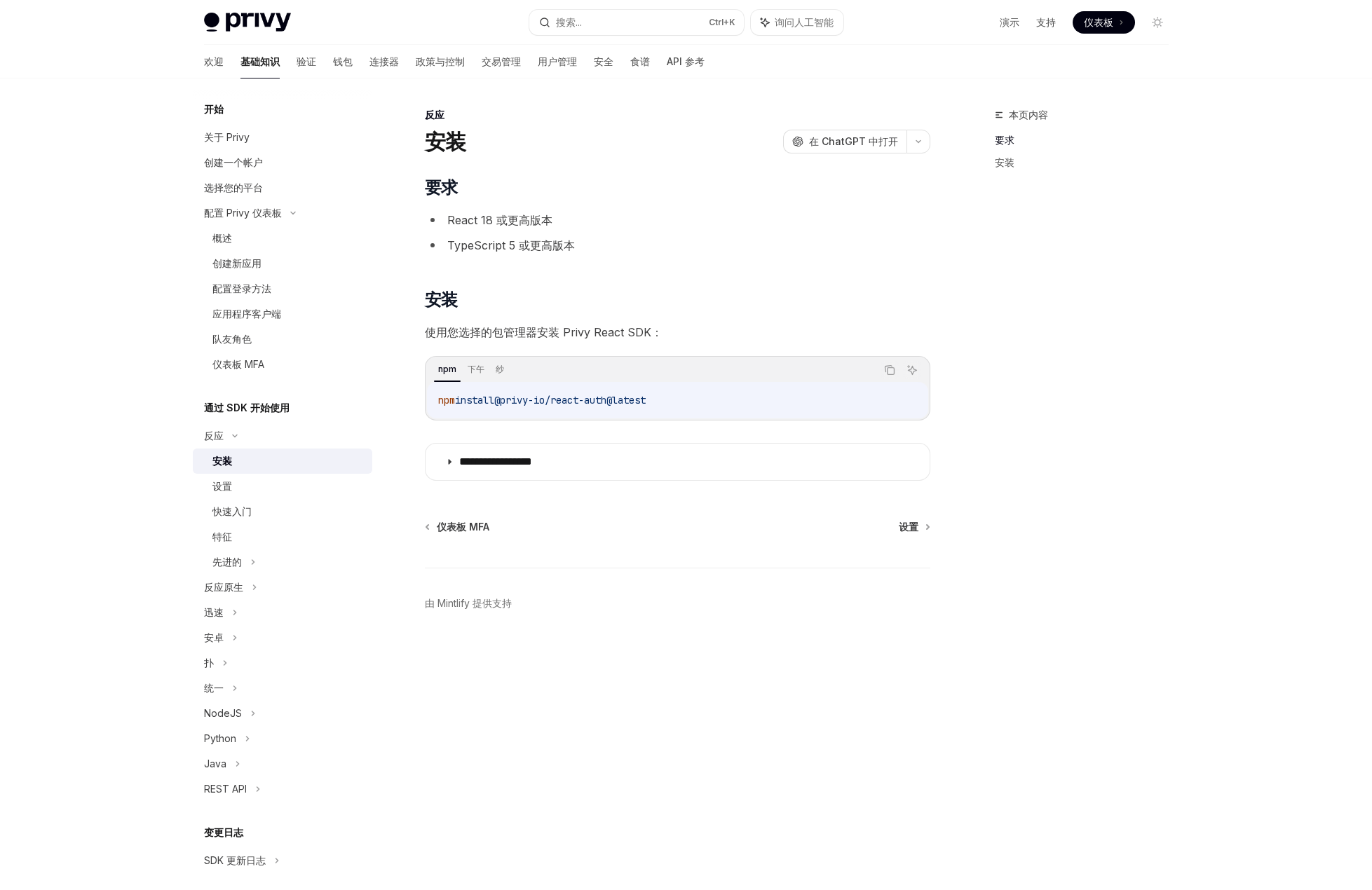
click at [518, 243] on font "TypeScript 5 或更高版本" at bounding box center [511, 245] width 127 height 14
click at [230, 487] on font "设置" at bounding box center [222, 486] width 20 height 12
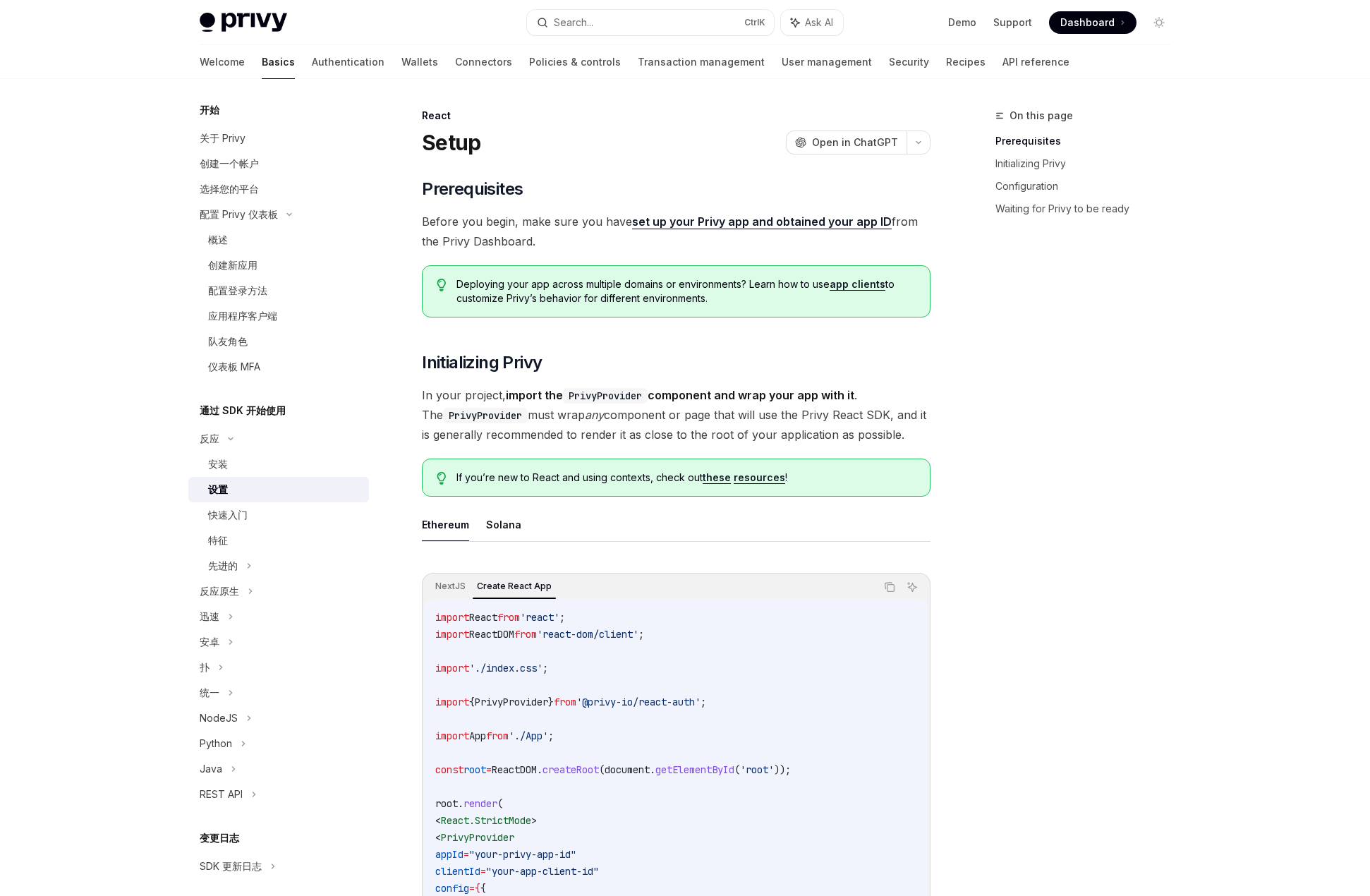
type textarea "*"
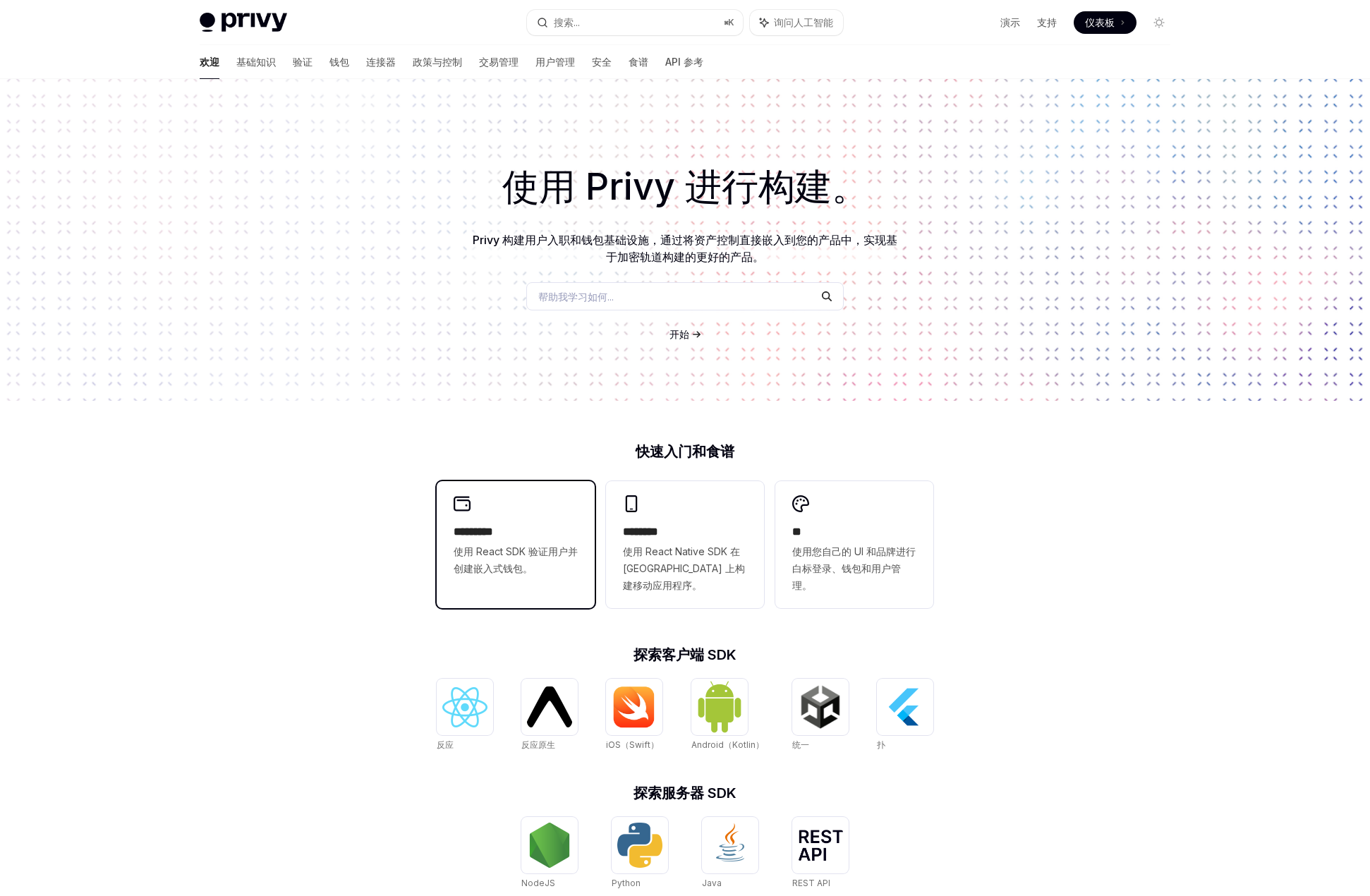
click at [509, 548] on font "使用 React SDK 验证用户并创建嵌入式钱包。" at bounding box center [516, 559] width 124 height 29
type textarea "*"
